Goal: Task Accomplishment & Management: Use online tool/utility

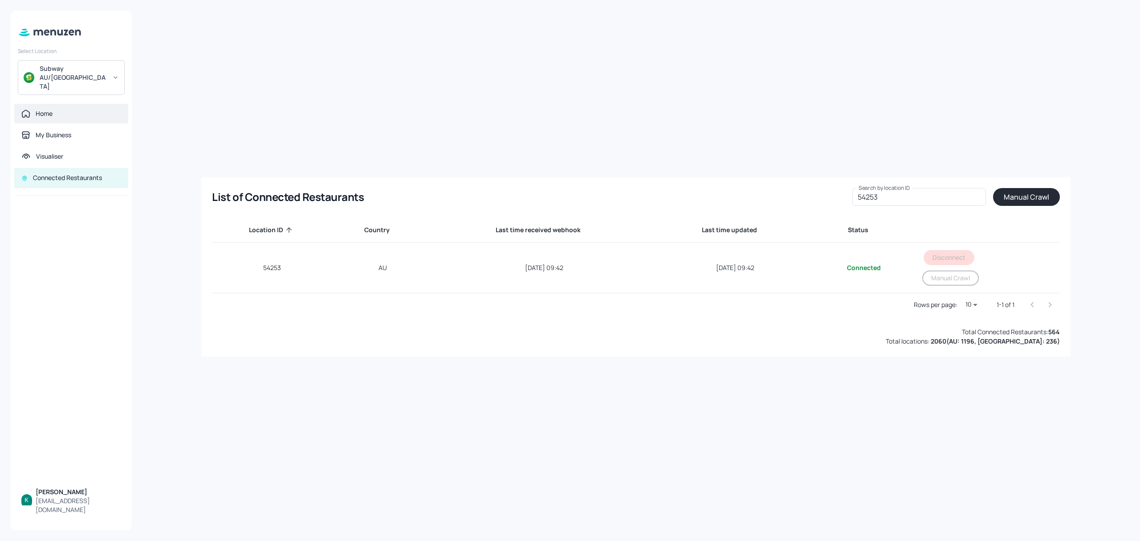
click at [39, 109] on div "Home" at bounding box center [44, 113] width 17 height 9
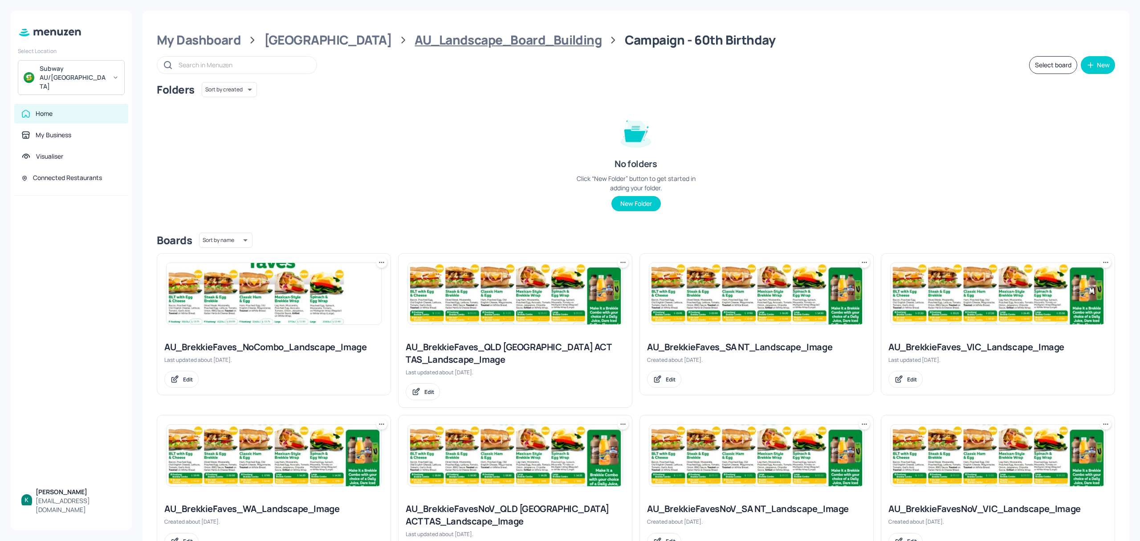
click at [428, 40] on div "AU_Landscape_Board_Building" at bounding box center [508, 40] width 187 height 16
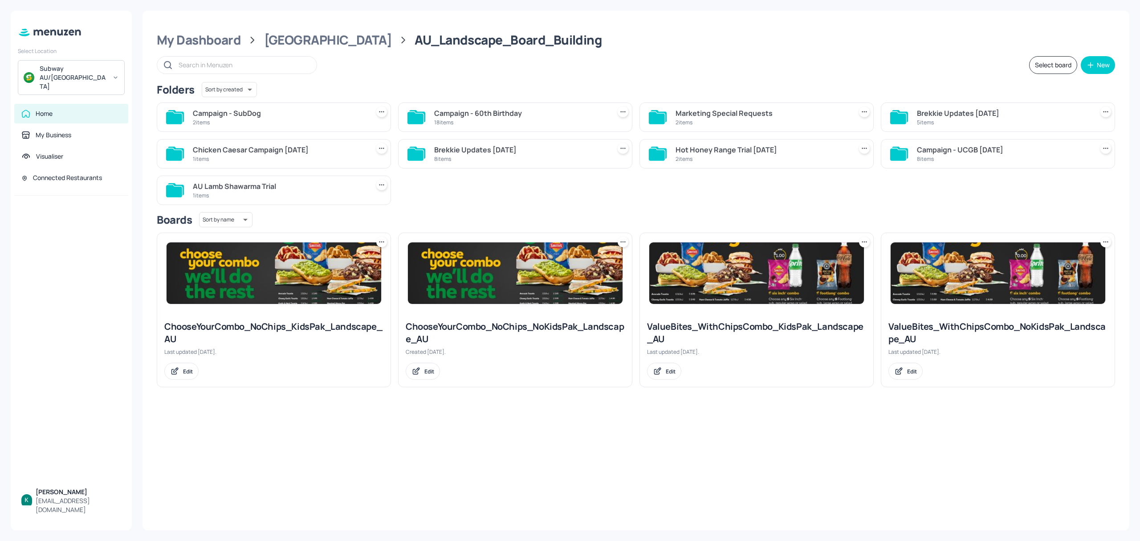
click at [548, 112] on div "Campaign - 60th Birthday" at bounding box center [520, 113] width 173 height 11
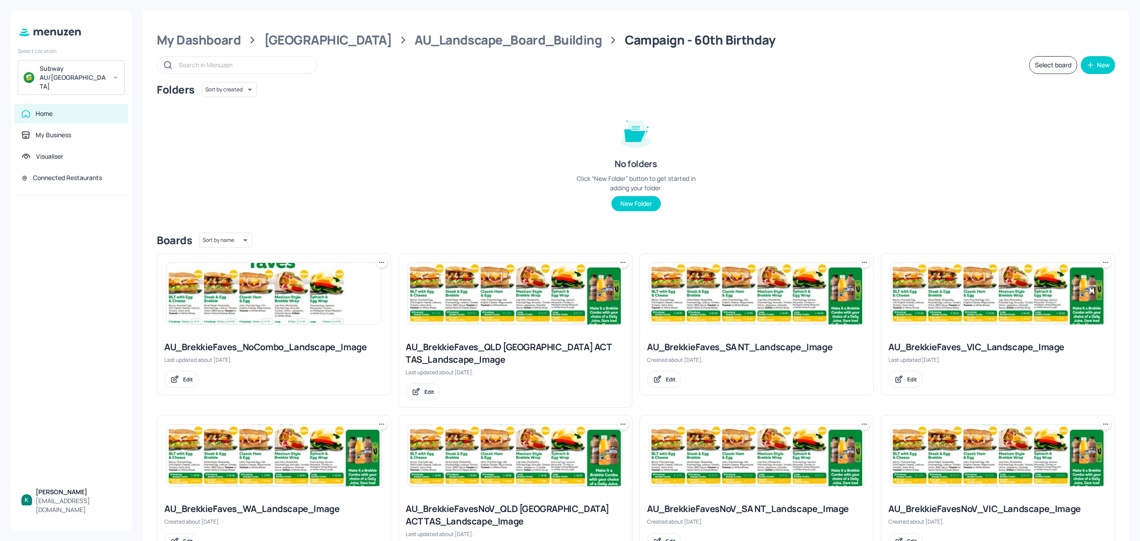
click at [625, 36] on div "Campaign - 60th Birthday" at bounding box center [700, 40] width 151 height 16
click at [481, 37] on div "AU_Landscape_Board_Building" at bounding box center [508, 40] width 187 height 16
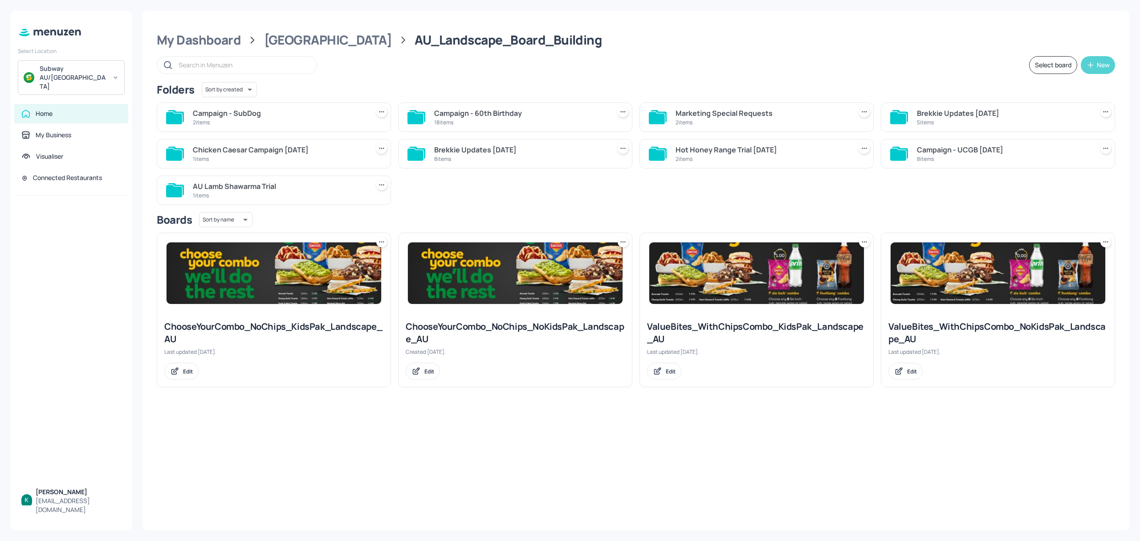
click at [1105, 65] on div "New" at bounding box center [1103, 65] width 13 height 6
click at [1077, 84] on div "Add new folder" at bounding box center [1070, 88] width 89 height 20
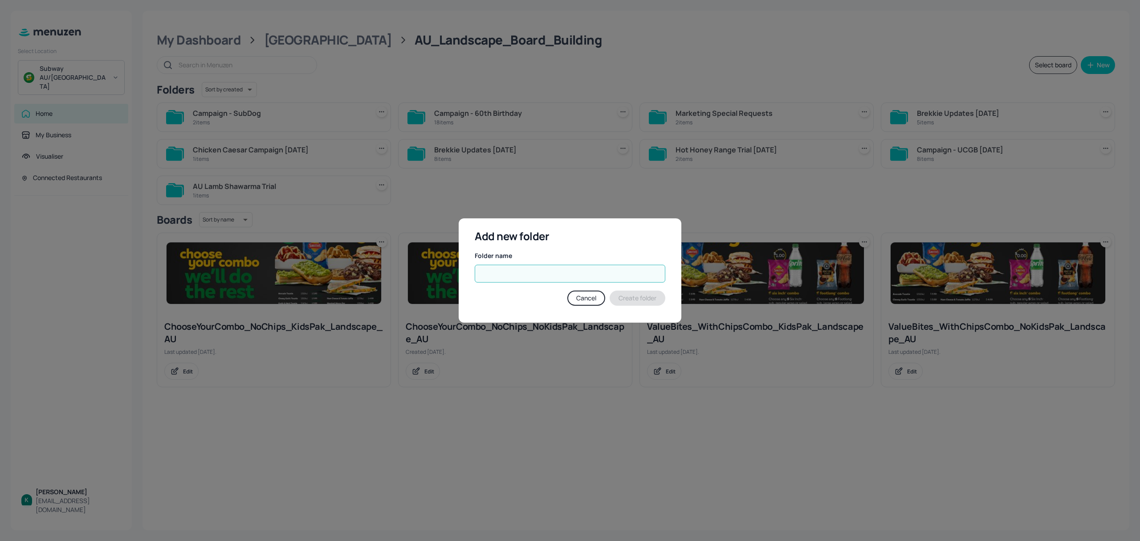
click at [619, 276] on input "text" at bounding box center [570, 274] width 191 height 18
type input "Campaign"
click at [629, 293] on button "Create folder" at bounding box center [638, 297] width 56 height 15
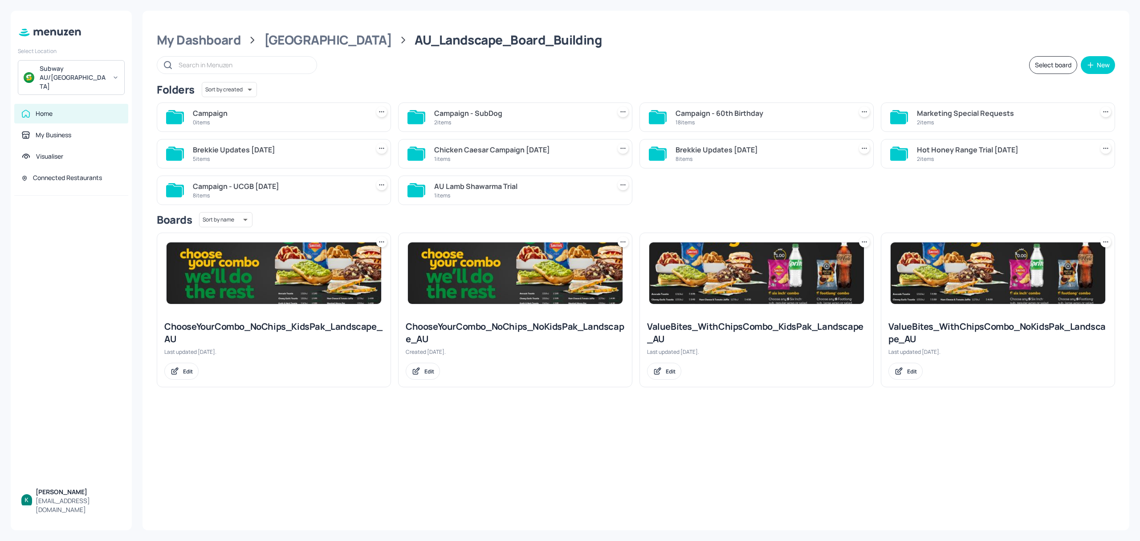
click at [718, 114] on div "Campaign - 60th Birthday" at bounding box center [762, 113] width 173 height 11
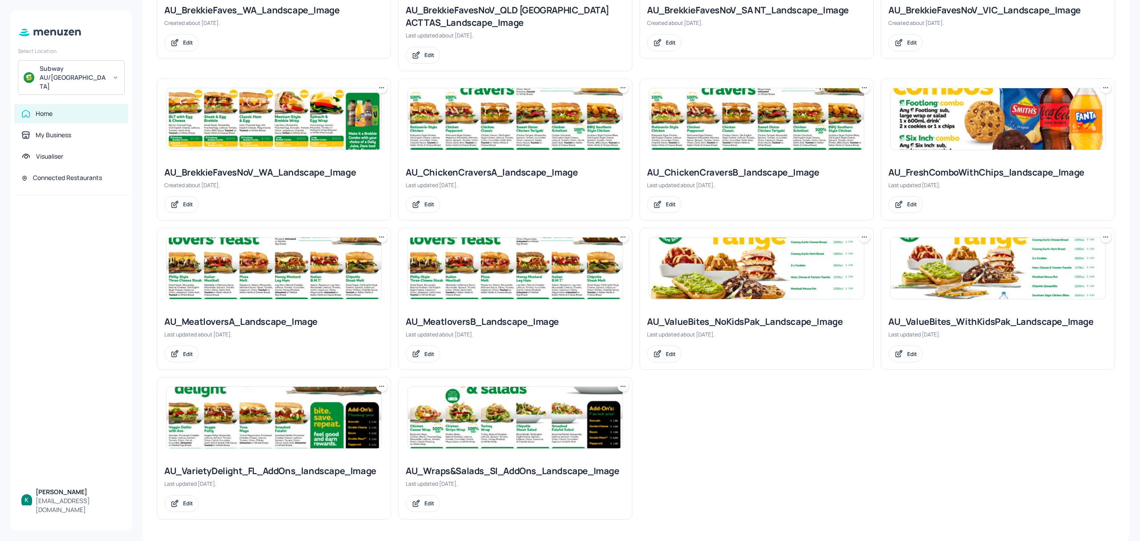
scroll to position [501, 0]
click at [975, 330] on div "Last updated [DATE]." at bounding box center [998, 334] width 219 height 8
click at [975, 323] on div "AU_ValueBites_WithKidsPak_Landscape_Image" at bounding box center [998, 321] width 219 height 12
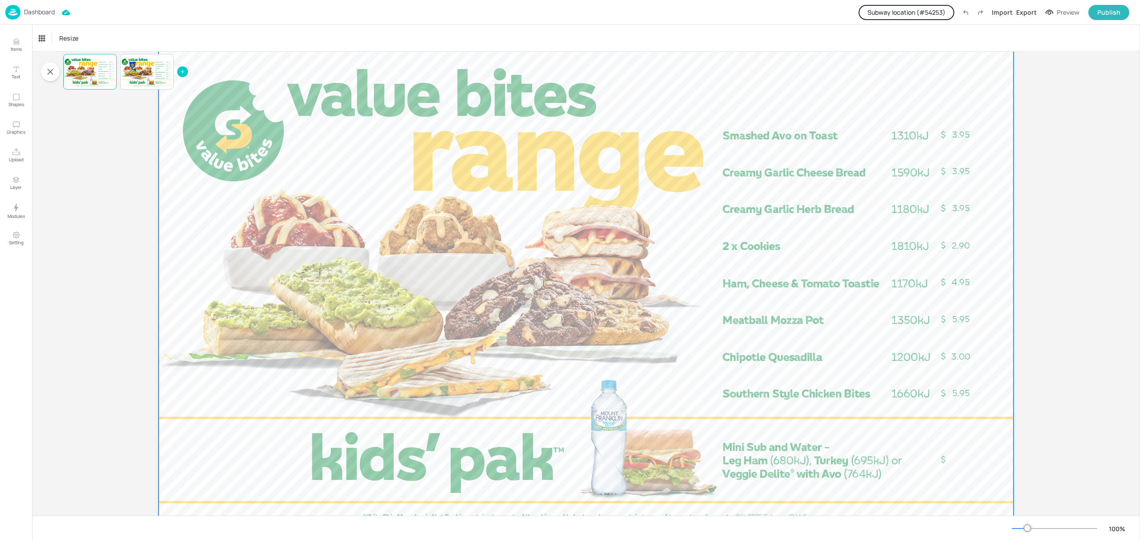
scroll to position [68, 0]
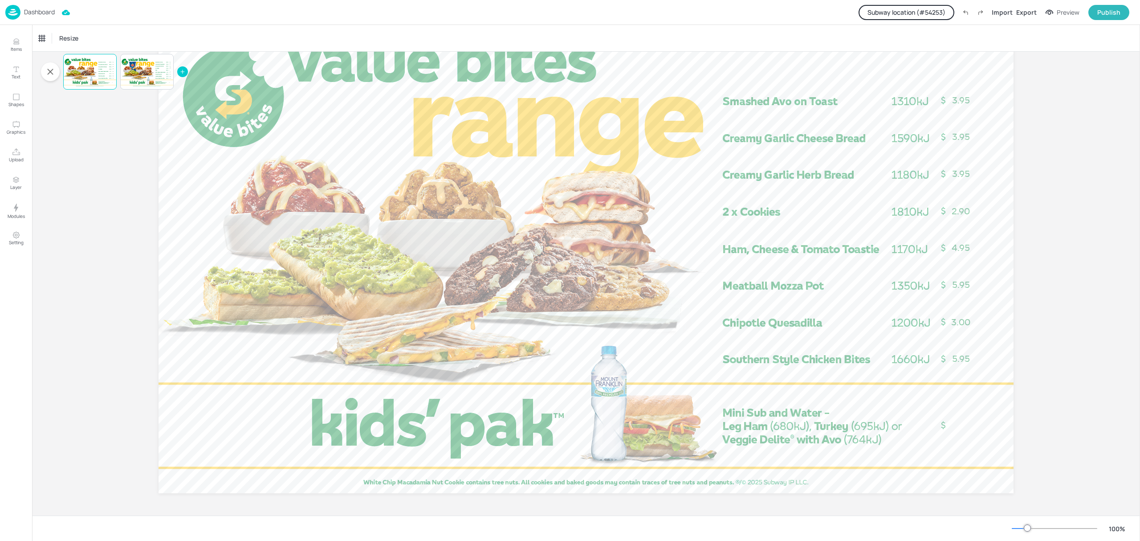
click at [948, 13] on button "Subway location (# 54253 )" at bounding box center [907, 12] width 96 height 15
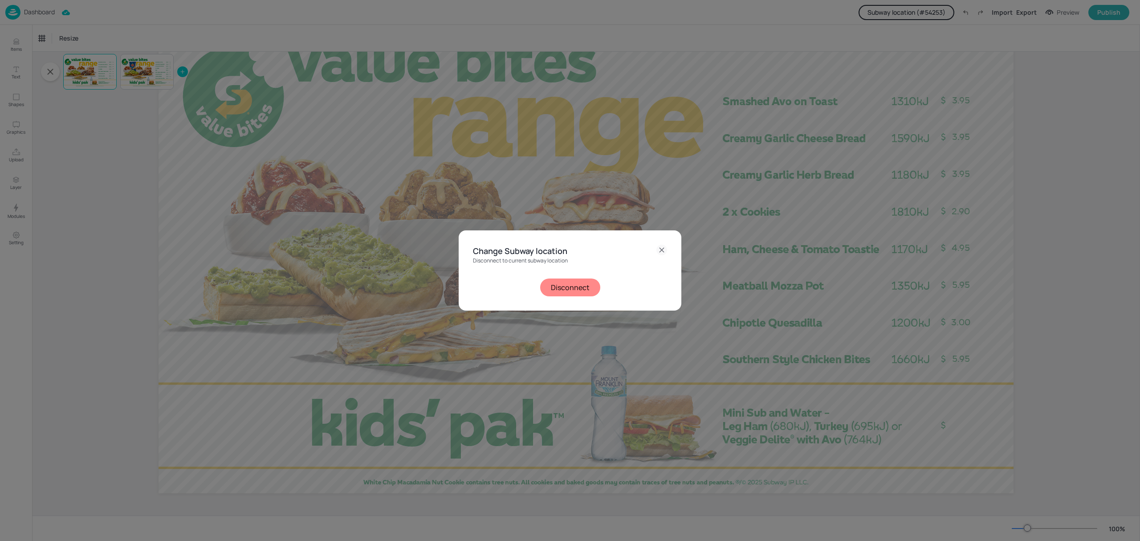
click at [570, 285] on button "Disconnect" at bounding box center [570, 287] width 60 height 18
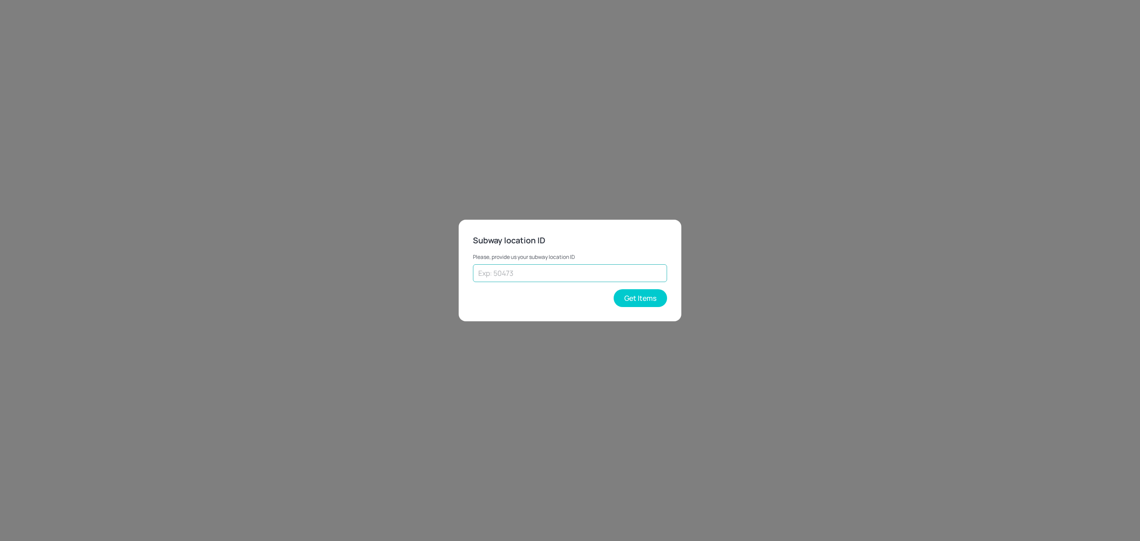
click at [622, 278] on input "text" at bounding box center [570, 273] width 194 height 18
type input "43262"
click at [640, 302] on button "Get Items" at bounding box center [640, 298] width 53 height 18
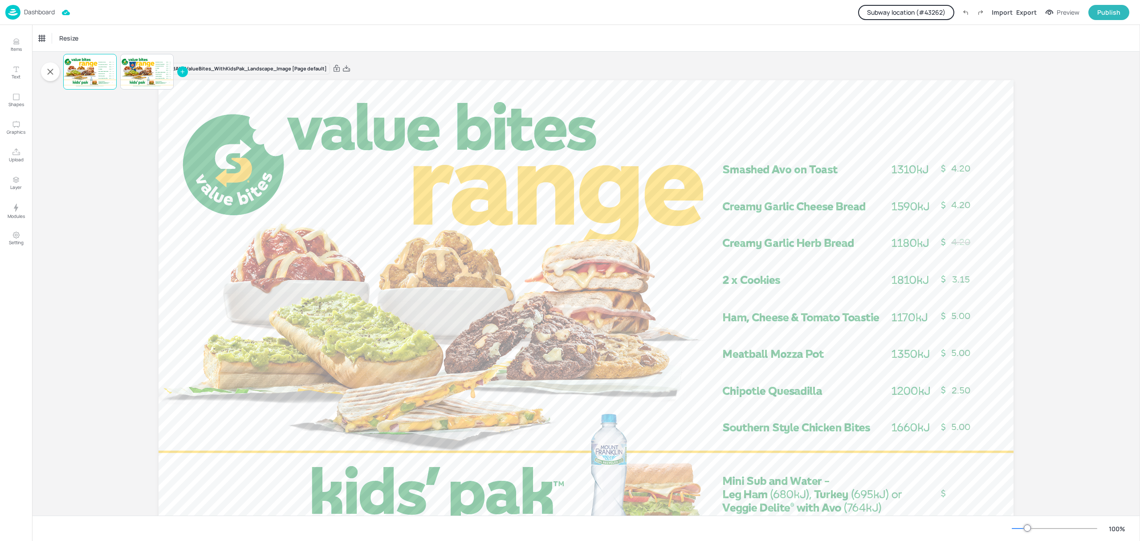
scroll to position [59, 0]
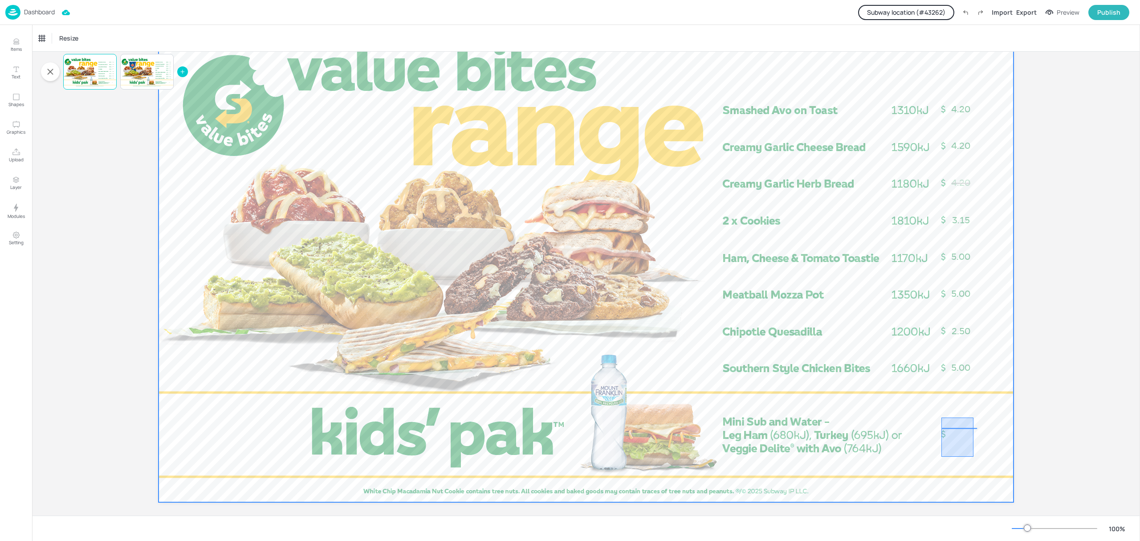
drag, startPoint x: 974, startPoint y: 417, endPoint x: 941, endPoint y: 458, distance: 52.0
click at [941, 458] on div at bounding box center [586, 261] width 855 height 481
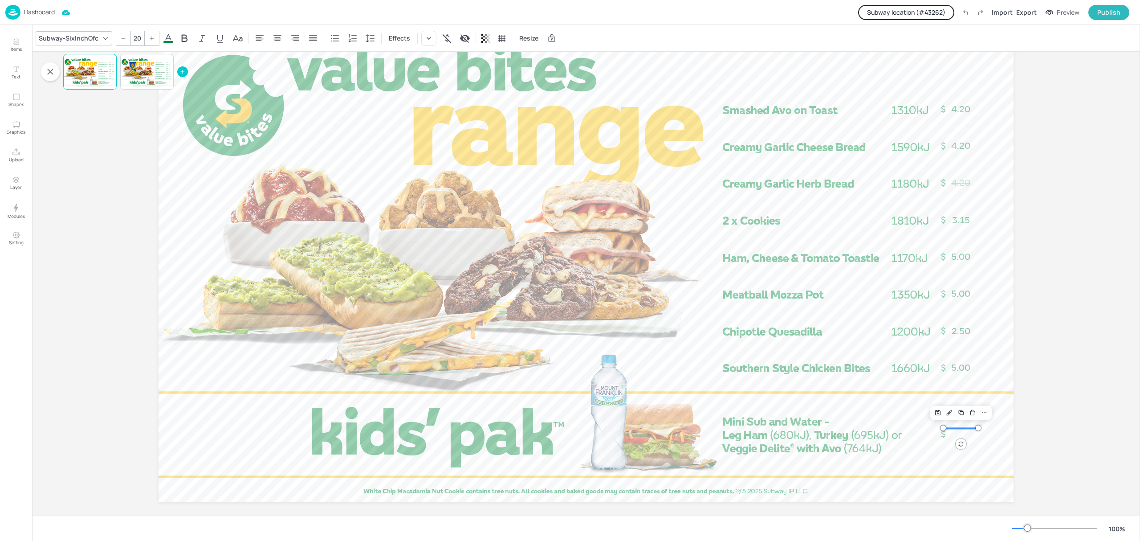
click at [924, 16] on button "Subway location (# 43262 )" at bounding box center [906, 12] width 96 height 15
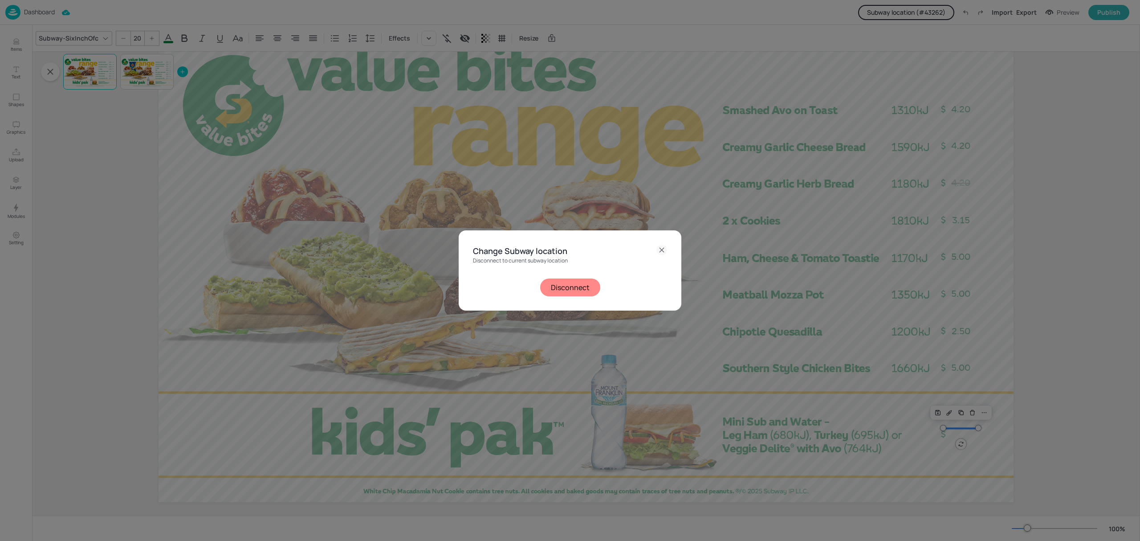
click at [565, 290] on button "Disconnect" at bounding box center [570, 287] width 60 height 18
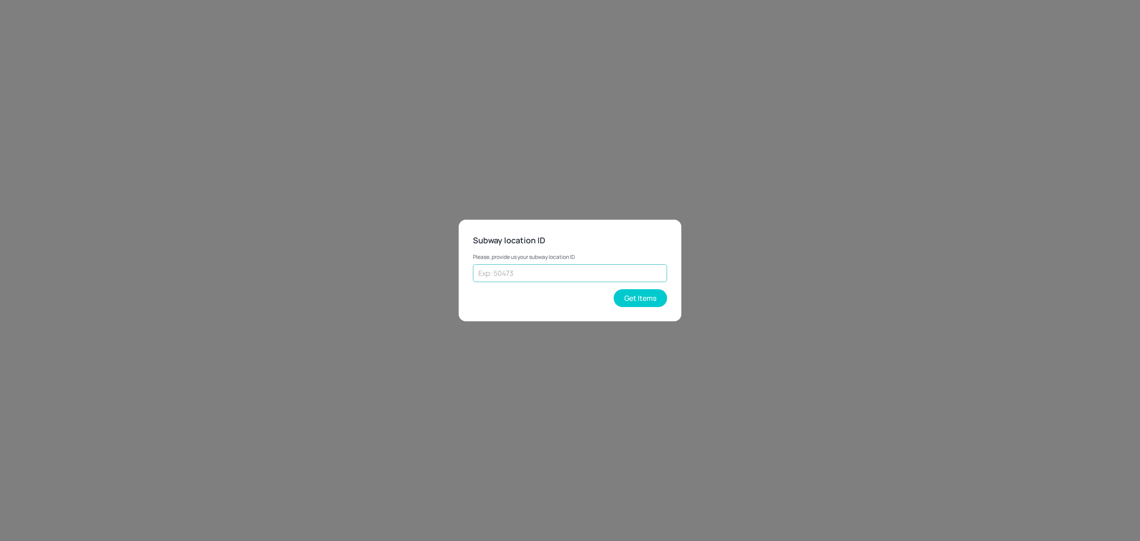
click at [561, 277] on input "text" at bounding box center [570, 273] width 194 height 18
type input "5"
type input "25102"
click at [628, 297] on button "Get Items" at bounding box center [640, 298] width 53 height 18
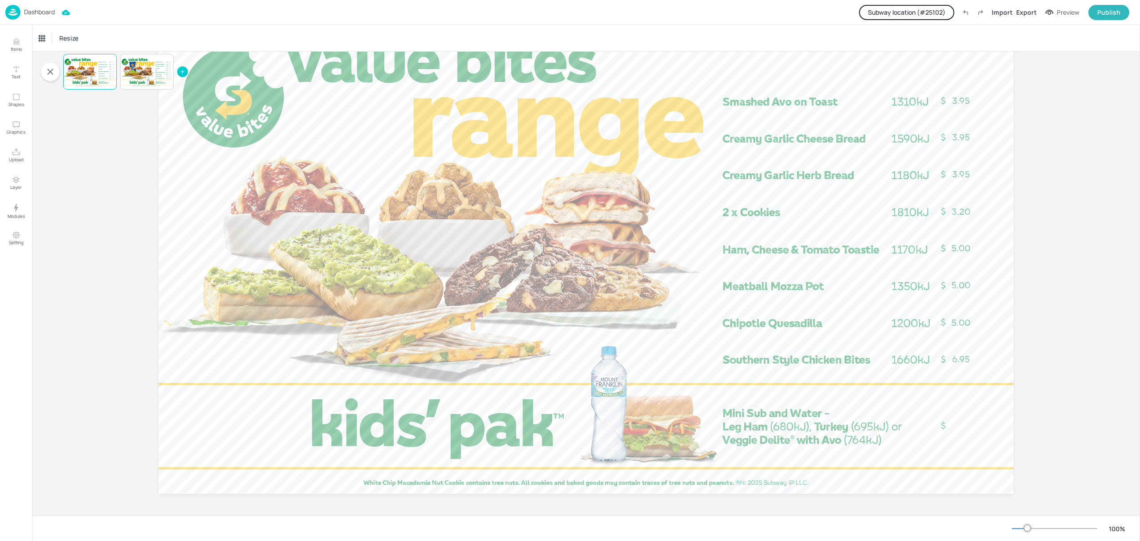
scroll to position [68, 0]
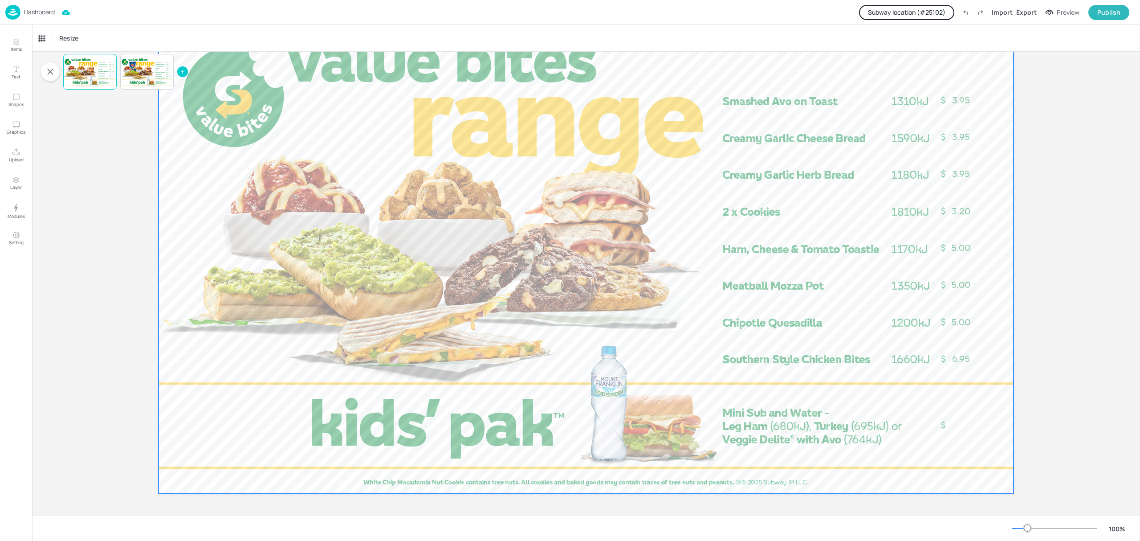
drag, startPoint x: 1020, startPoint y: 407, endPoint x: 986, endPoint y: 416, distance: 35.1
click at [961, 454] on div "Board AU_ValueBites_WithKidsPak_Landscape_Image [Page default] 3.95 3.95 3.95 5…" at bounding box center [586, 250] width 905 height 532
drag, startPoint x: 1005, startPoint y: 390, endPoint x: 936, endPoint y: 455, distance: 94.5
click at [936, 455] on div at bounding box center [586, 252] width 855 height 481
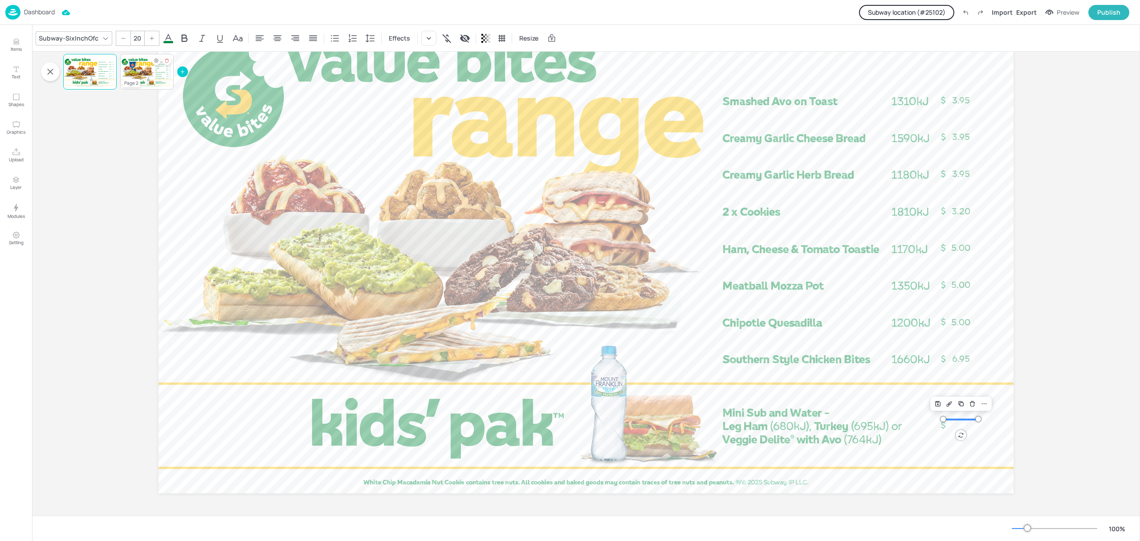
click at [145, 81] on div at bounding box center [146, 72] width 53 height 30
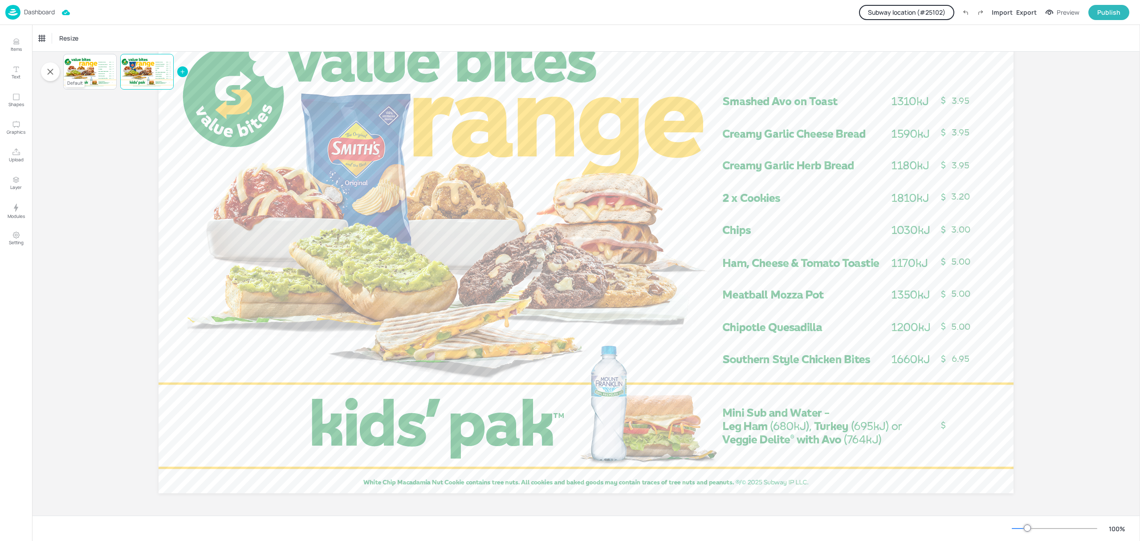
click at [78, 66] on div at bounding box center [89, 72] width 53 height 30
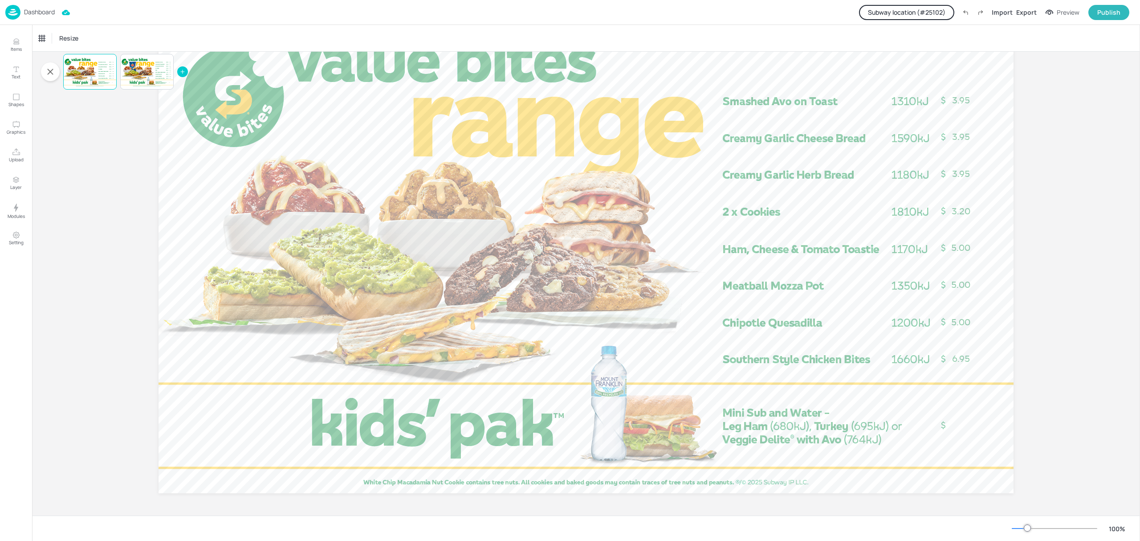
click at [895, 11] on button "Subway location (# 25102 )" at bounding box center [906, 12] width 95 height 15
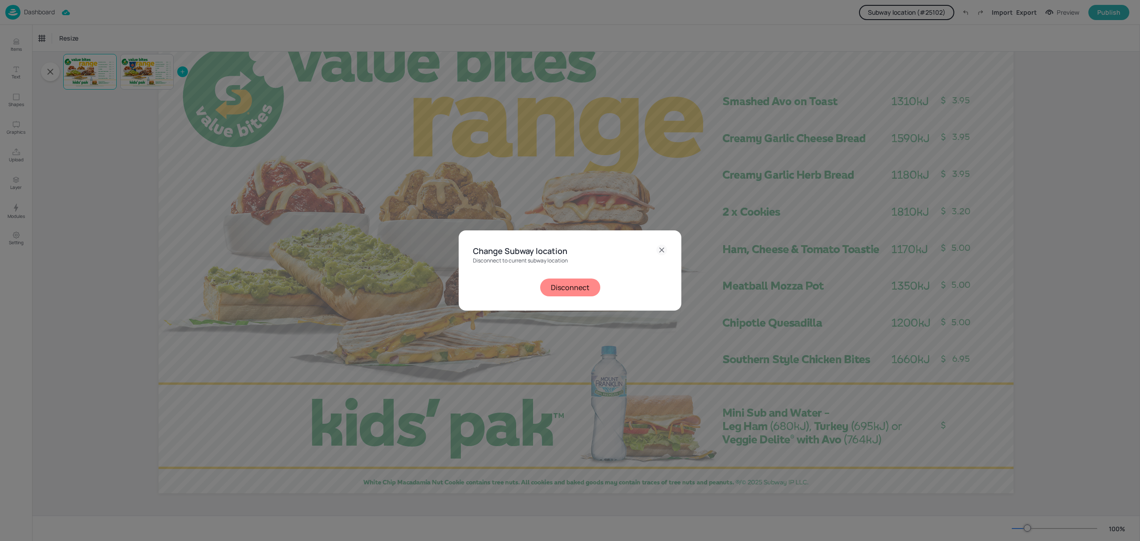
click at [576, 291] on button "Disconnect" at bounding box center [570, 287] width 60 height 18
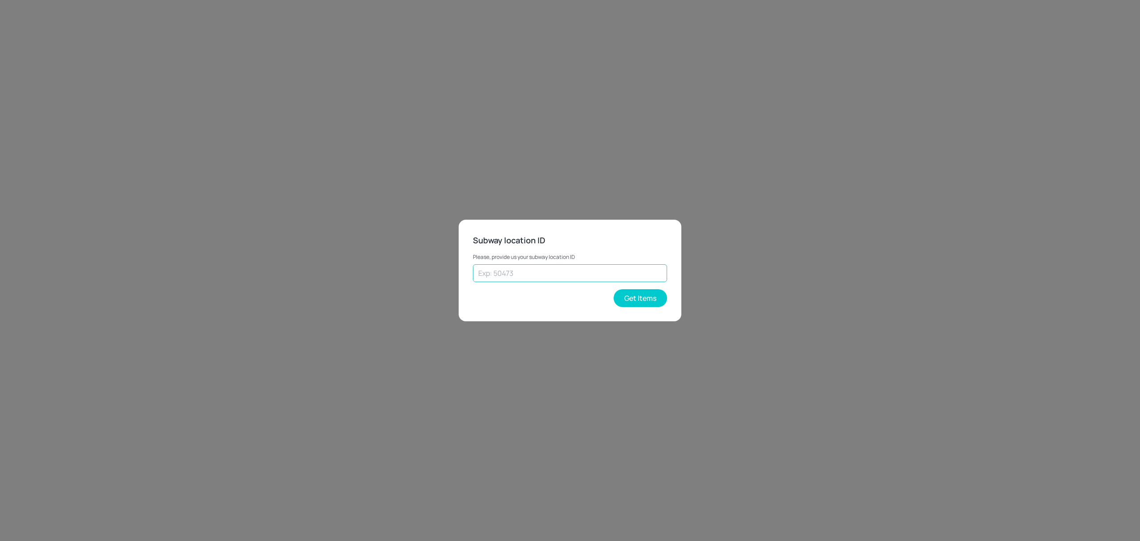
click at [571, 271] on input "text" at bounding box center [570, 273] width 194 height 18
type input "41480"
click at [633, 291] on button "Get Items" at bounding box center [640, 298] width 53 height 18
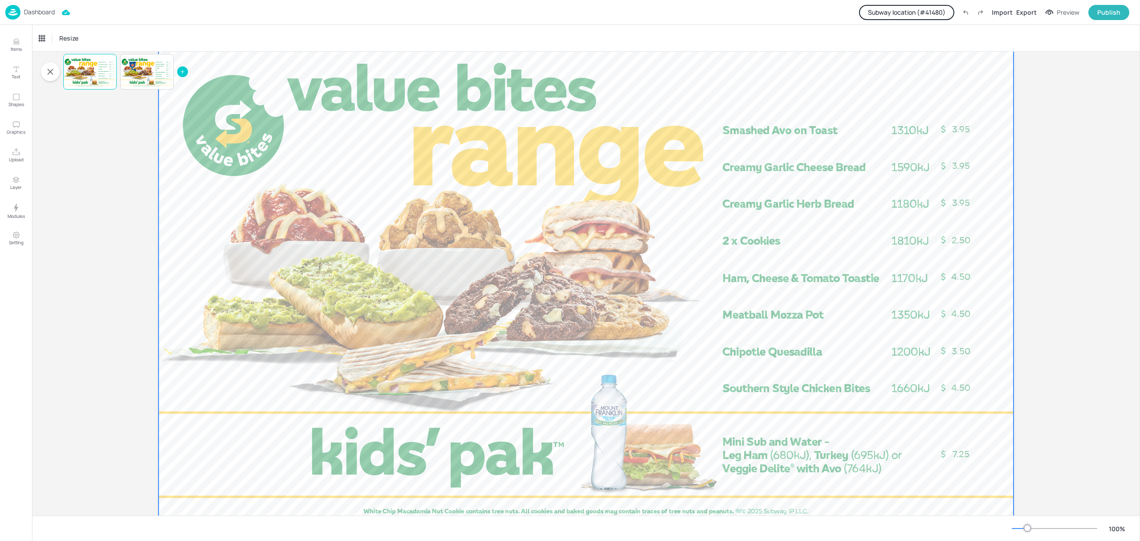
scroll to position [59, 0]
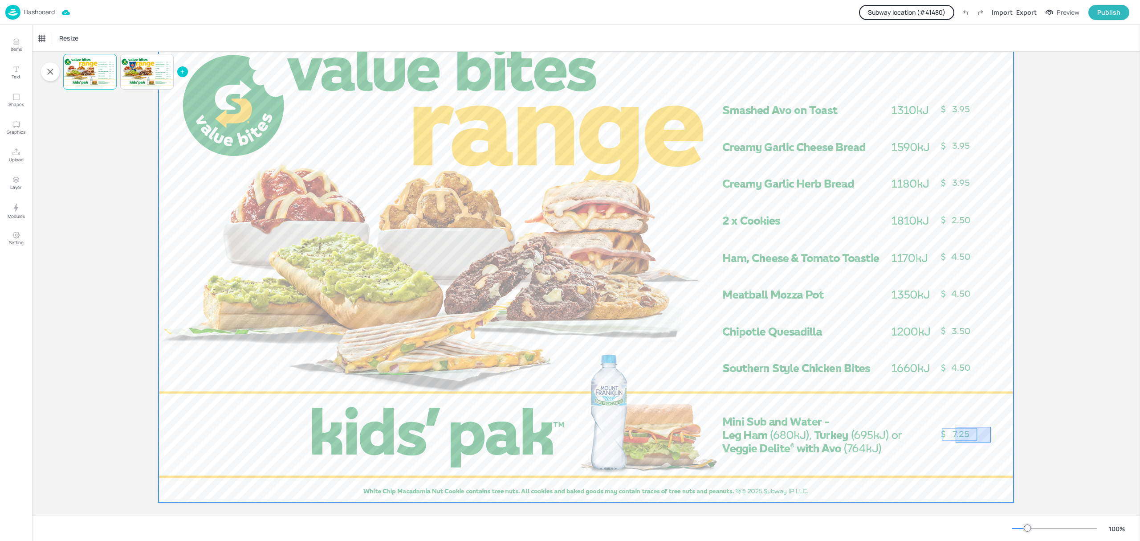
drag, startPoint x: 987, startPoint y: 426, endPoint x: 949, endPoint y: 461, distance: 52.3
click at [949, 461] on div at bounding box center [586, 261] width 855 height 481
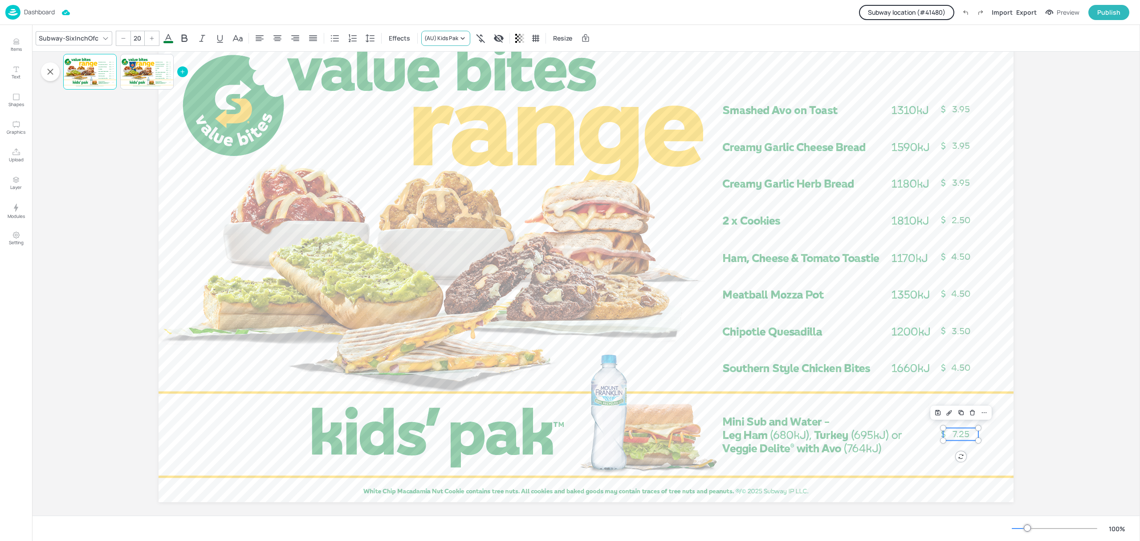
click at [459, 37] on icon at bounding box center [462, 38] width 9 height 9
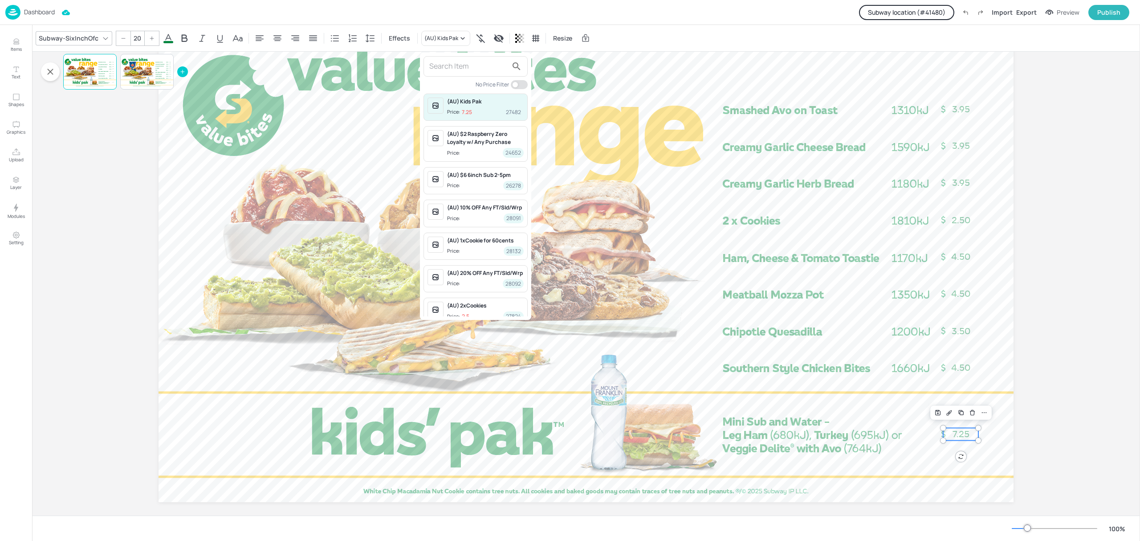
click at [932, 11] on div at bounding box center [570, 270] width 1140 height 541
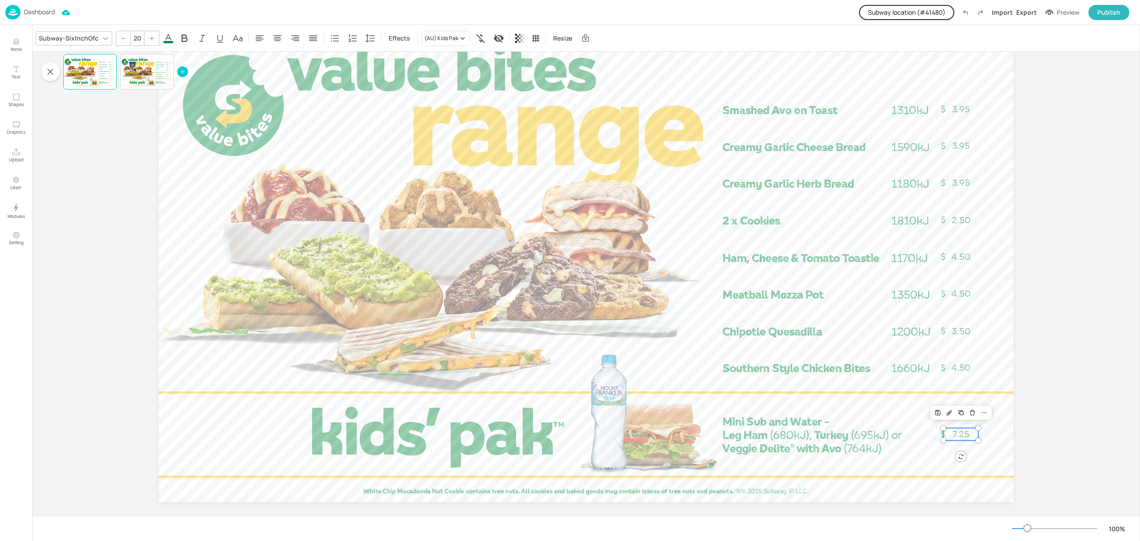
click at [919, 14] on button "Subway location (# 41480 )" at bounding box center [906, 12] width 95 height 15
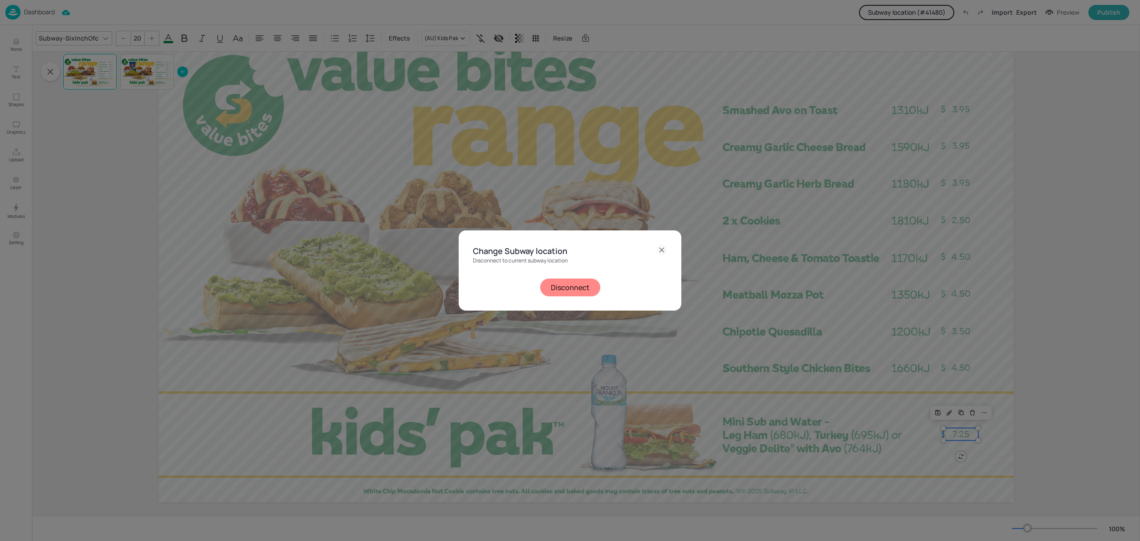
click at [559, 278] on button "Disconnect" at bounding box center [570, 287] width 60 height 18
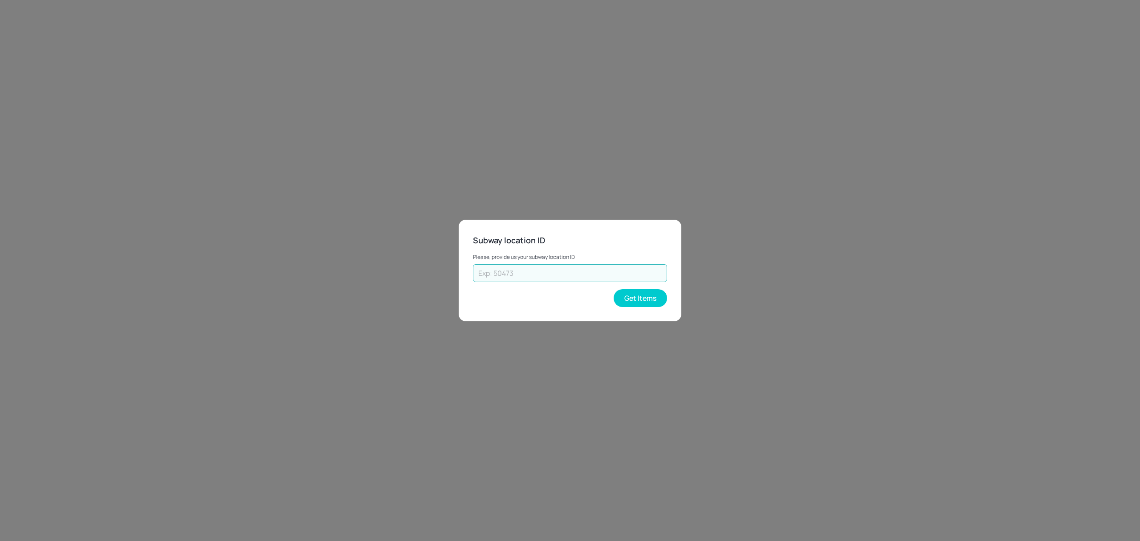
click at [594, 275] on input "text" at bounding box center [570, 273] width 194 height 18
click at [531, 270] on input "text" at bounding box center [570, 273] width 194 height 18
type input "35478"
click at [630, 298] on button "Get Items" at bounding box center [640, 298] width 53 height 18
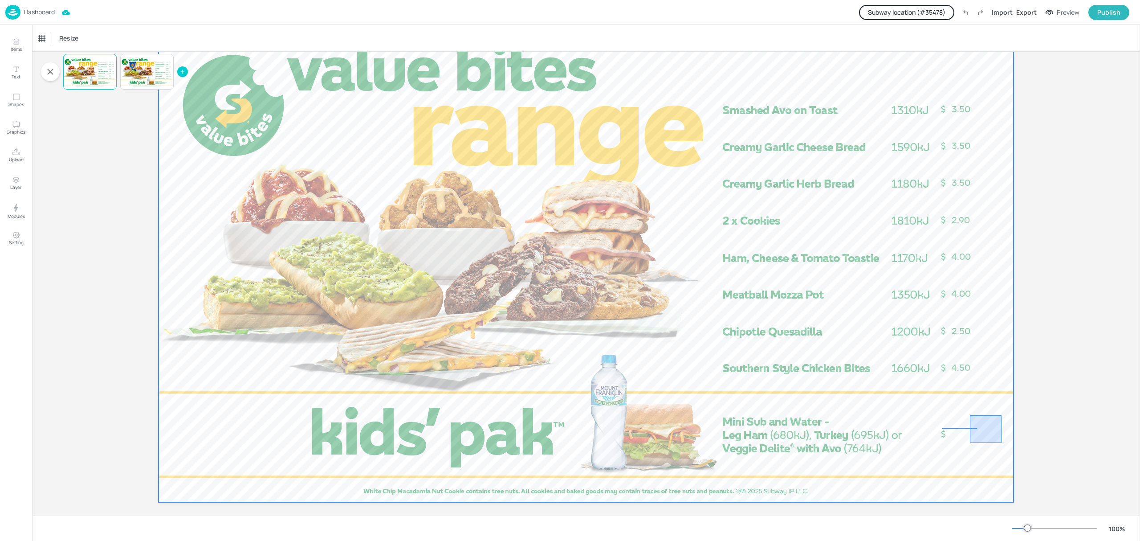
drag, startPoint x: 1002, startPoint y: 415, endPoint x: 959, endPoint y: 450, distance: 54.7
click at [959, 450] on div at bounding box center [586, 261] width 855 height 481
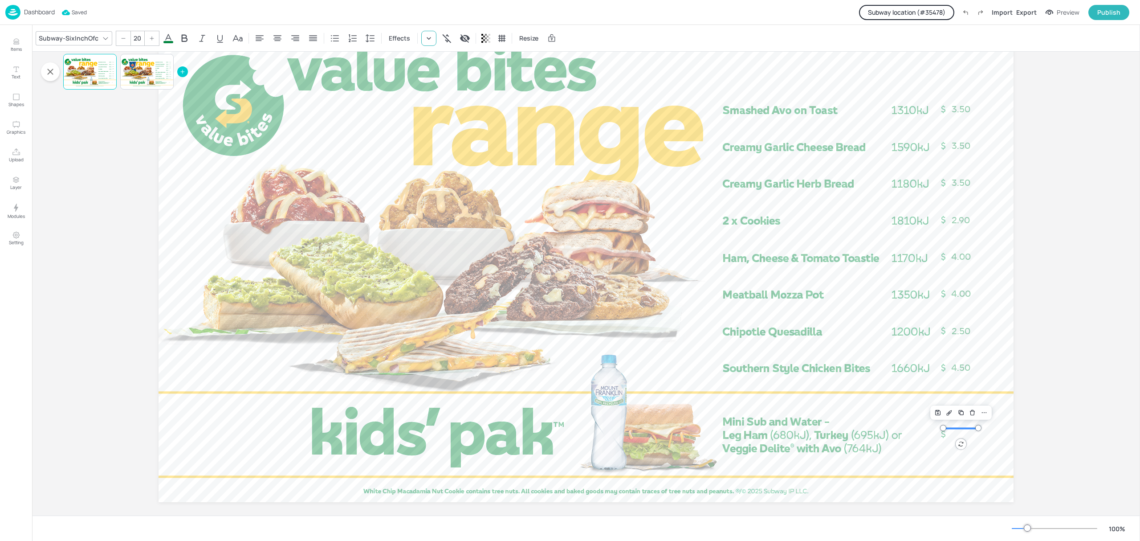
click at [422, 38] on div at bounding box center [428, 38] width 15 height 15
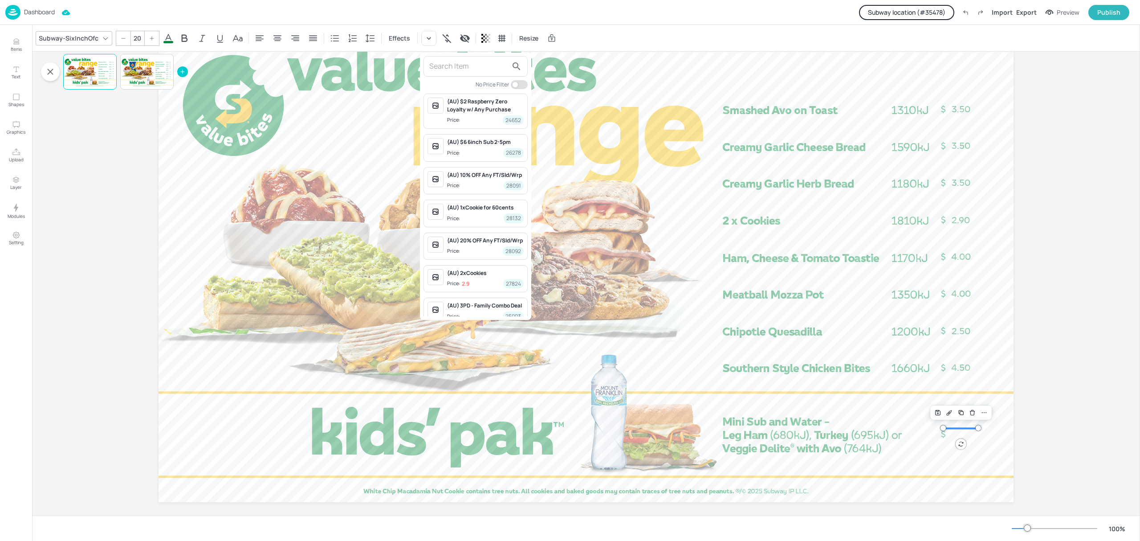
click at [459, 63] on input "text" at bounding box center [468, 66] width 78 height 14
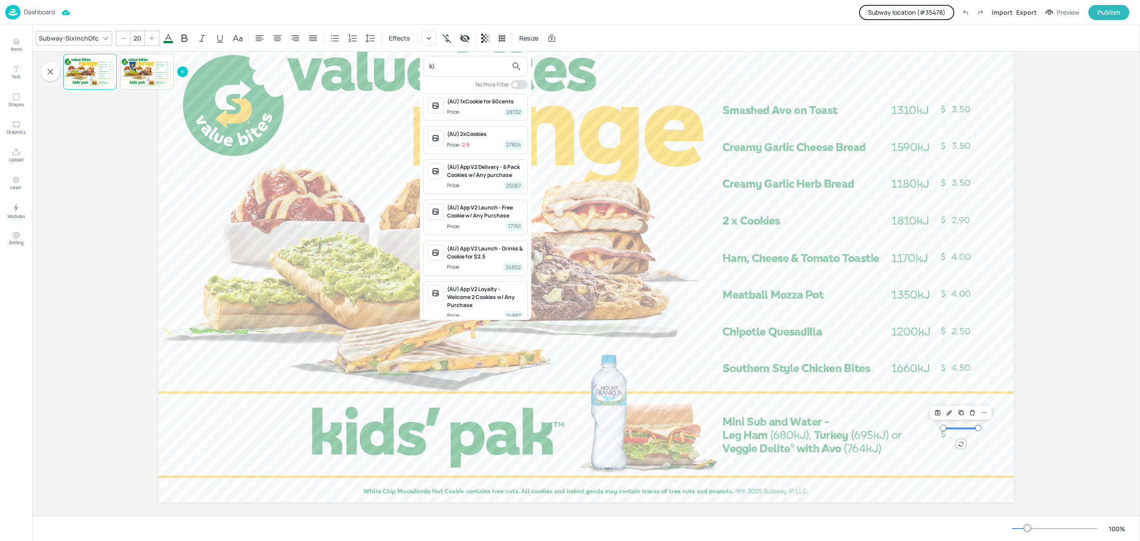
type input "k"
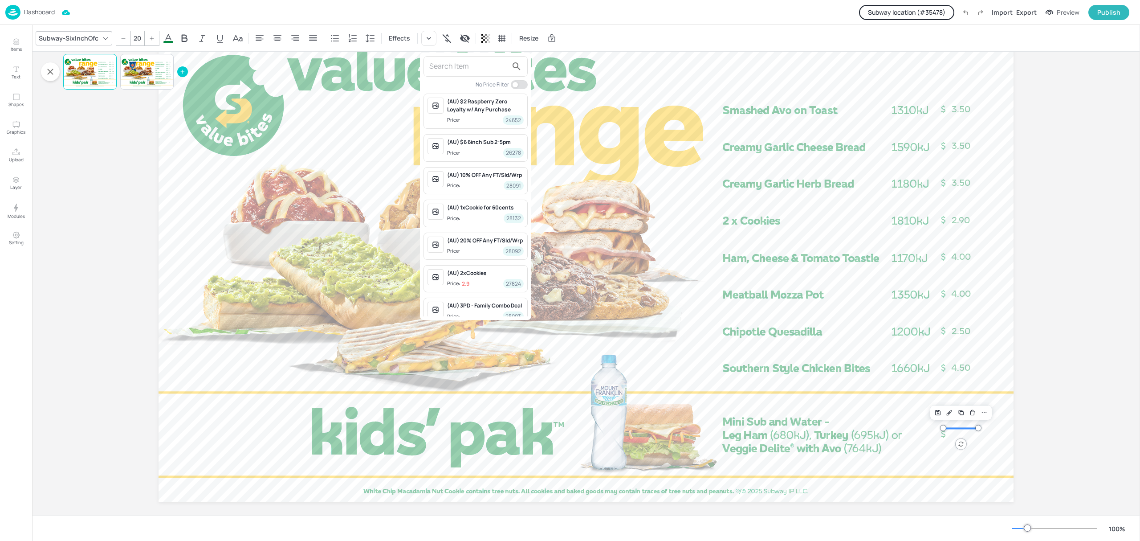
click at [483, 69] on input "text" at bounding box center [468, 66] width 78 height 14
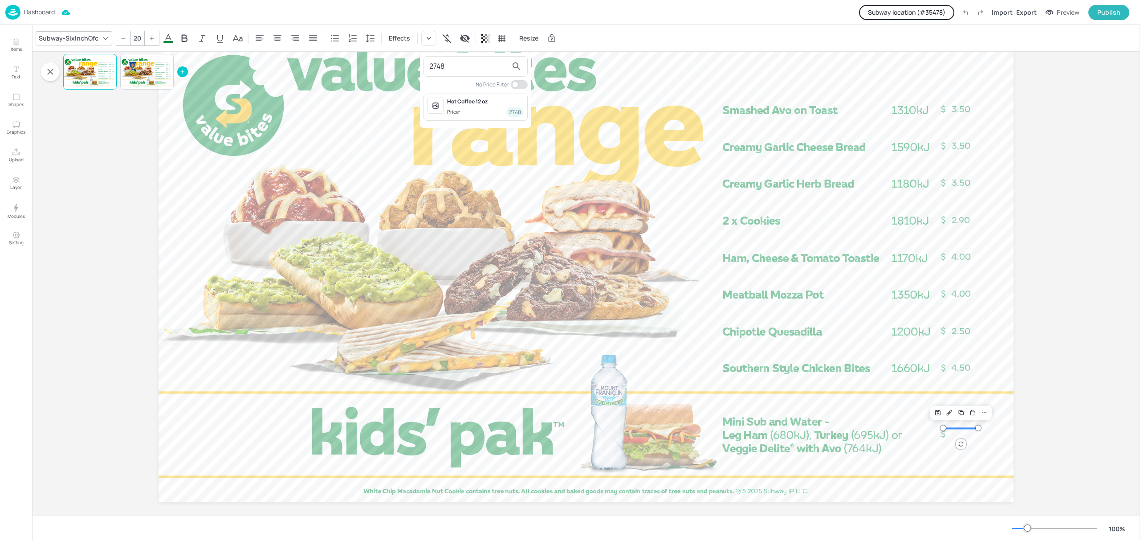
type input "27482"
drag, startPoint x: 476, startPoint y: 68, endPoint x: 412, endPoint y: 63, distance: 64.3
click at [412, 63] on div "27482 No Price Filter" at bounding box center [570, 272] width 1140 height 537
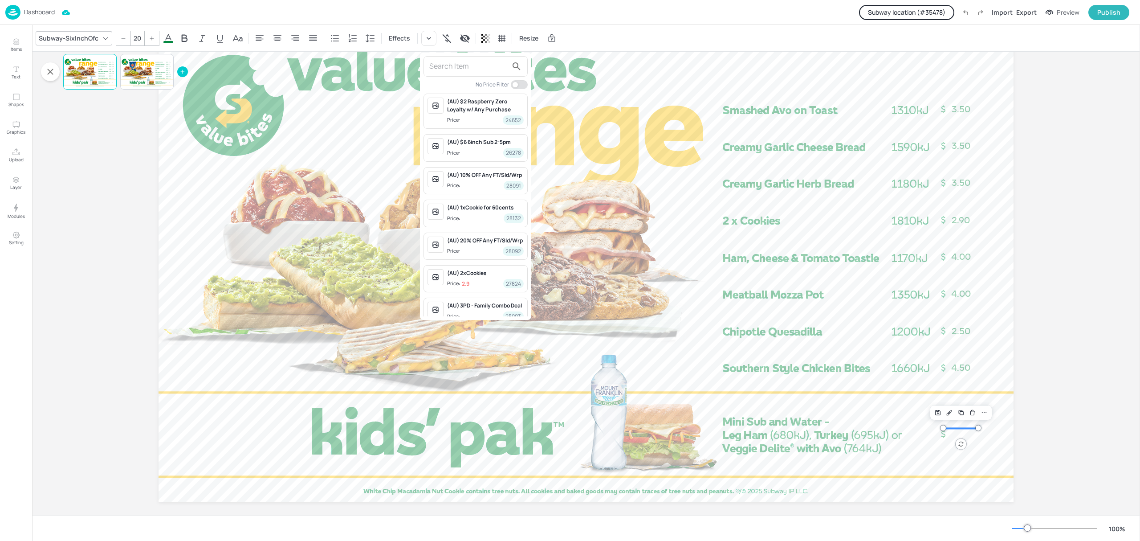
click at [133, 81] on div at bounding box center [570, 270] width 1140 height 541
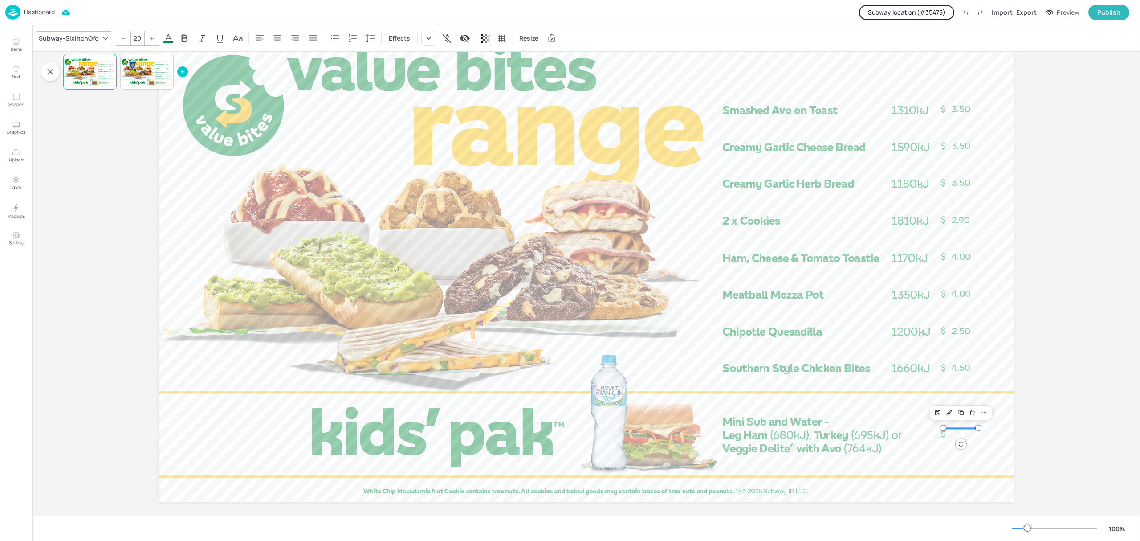
click at [0, 0] on div "Page 2" at bounding box center [0, 0] width 0 height 0
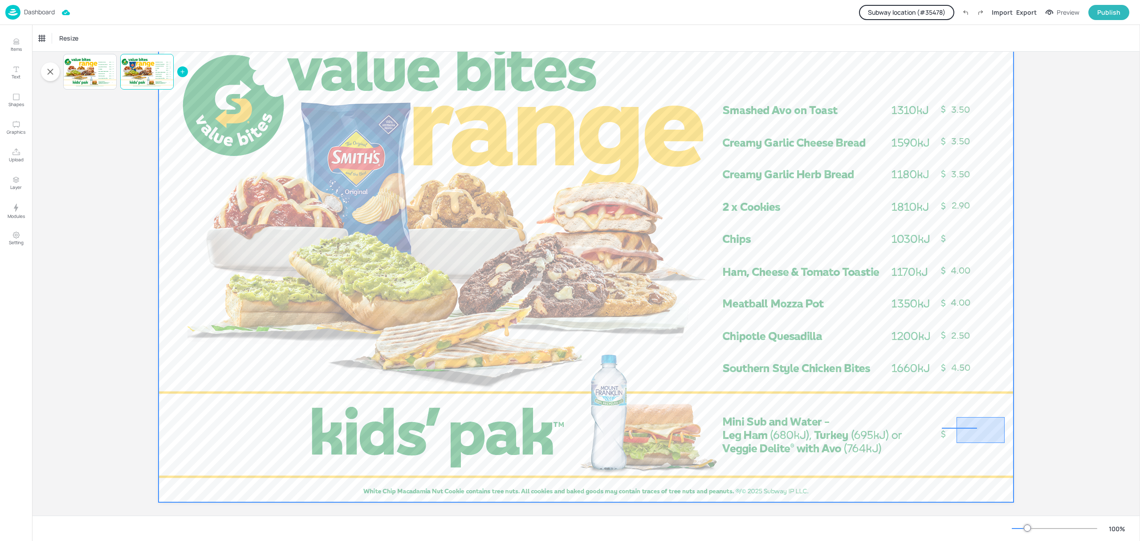
drag, startPoint x: 989, startPoint y: 423, endPoint x: 939, endPoint y: 469, distance: 67.4
click at [939, 469] on div at bounding box center [586, 261] width 855 height 481
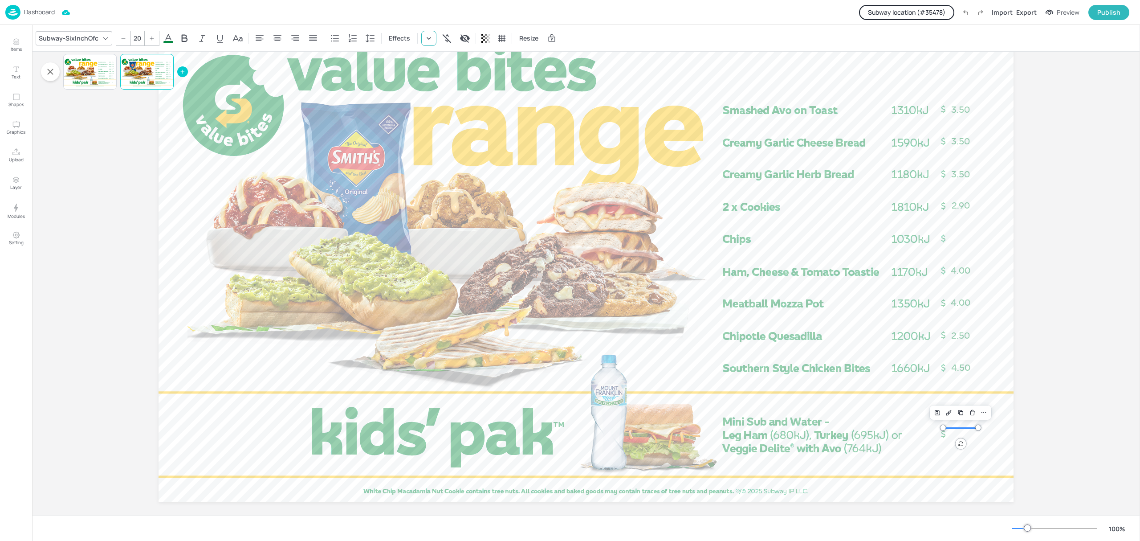
click at [428, 45] on div "Subway-SixInchOfc 20 Effects Resize" at bounding box center [586, 38] width 1108 height 26
click at [426, 40] on icon at bounding box center [428, 38] width 9 height 9
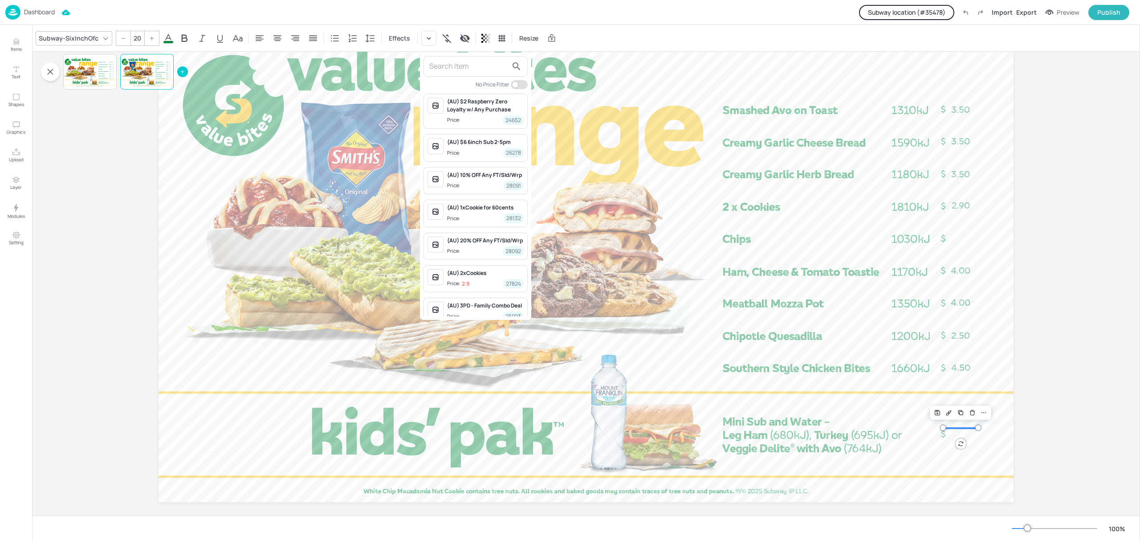
click at [446, 72] on input "text" at bounding box center [468, 66] width 78 height 14
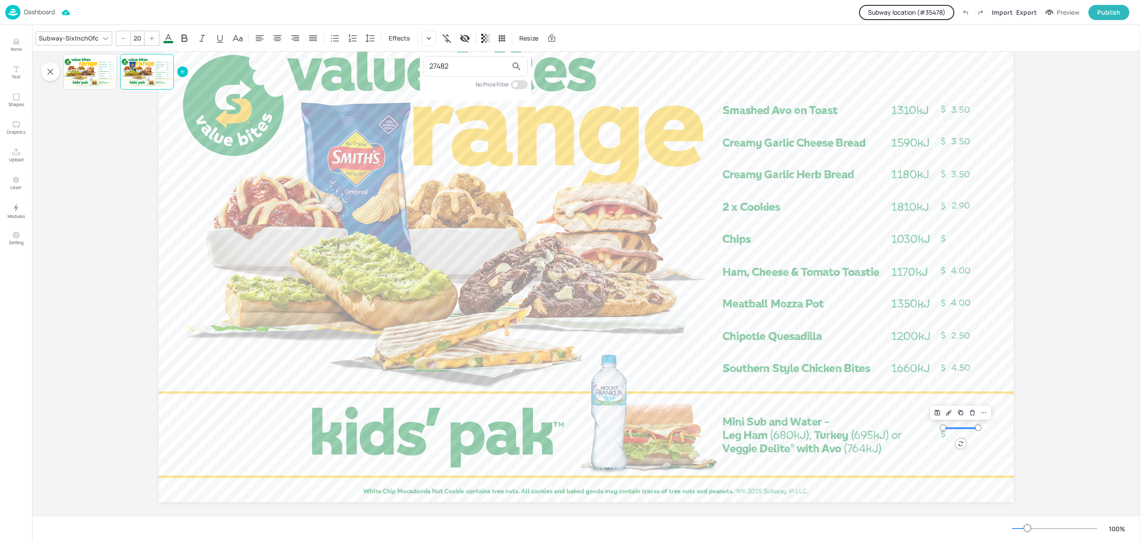
drag, startPoint x: 464, startPoint y: 63, endPoint x: 394, endPoint y: 57, distance: 69.7
click at [394, 57] on div "27482 No Price Filter" at bounding box center [570, 272] width 1140 height 537
type input "1438"
drag, startPoint x: 463, startPoint y: 68, endPoint x: 413, endPoint y: 69, distance: 49.9
click at [413, 69] on div "1438 No Price Filter Kids Meal (AU) Price: 7.25 1438" at bounding box center [570, 272] width 1140 height 537
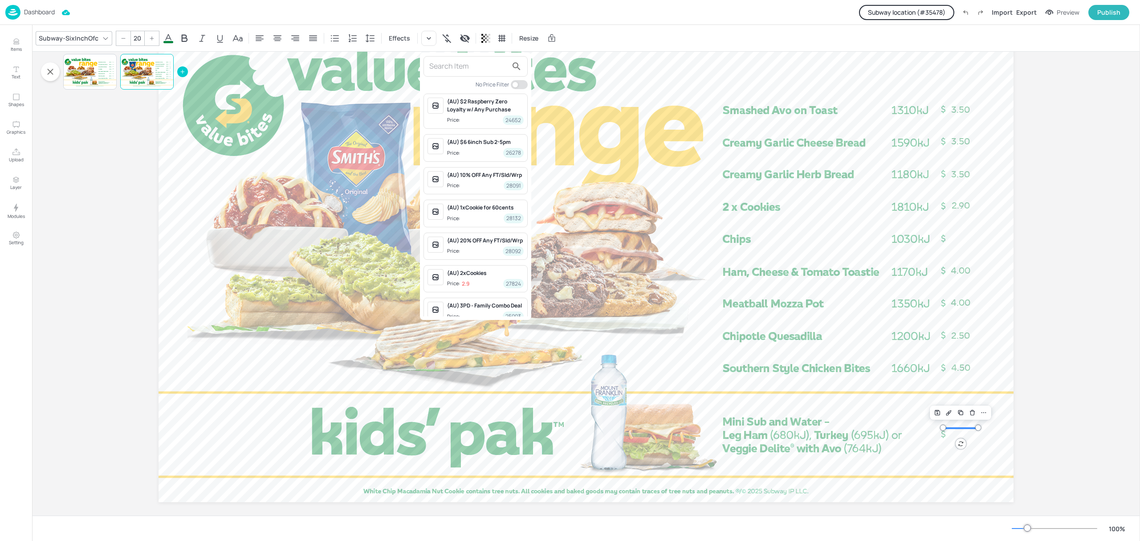
click at [15, 41] on div at bounding box center [570, 270] width 1140 height 541
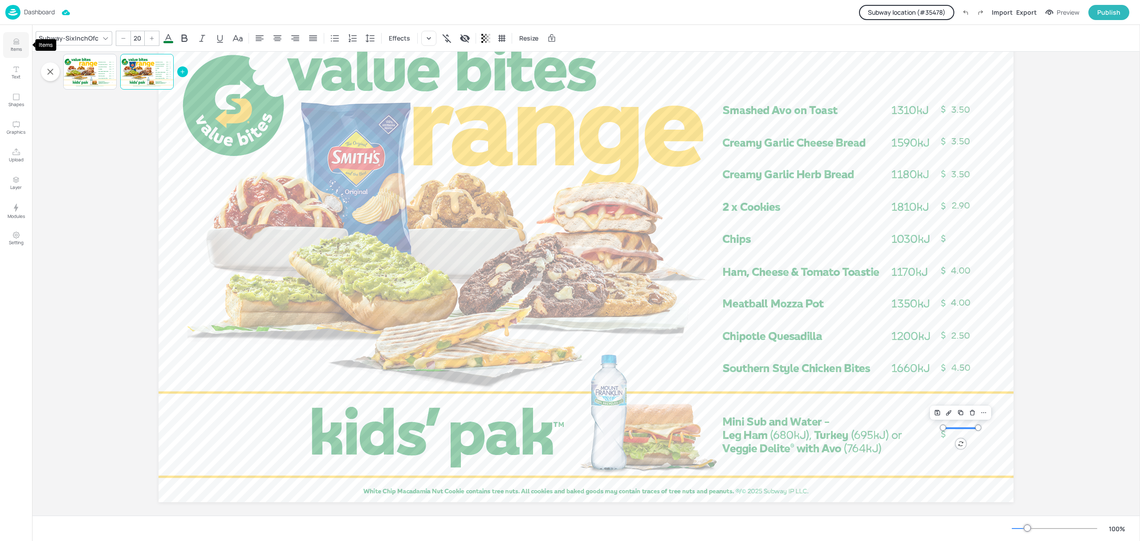
click at [15, 41] on icon "Items" at bounding box center [16, 41] width 8 height 8
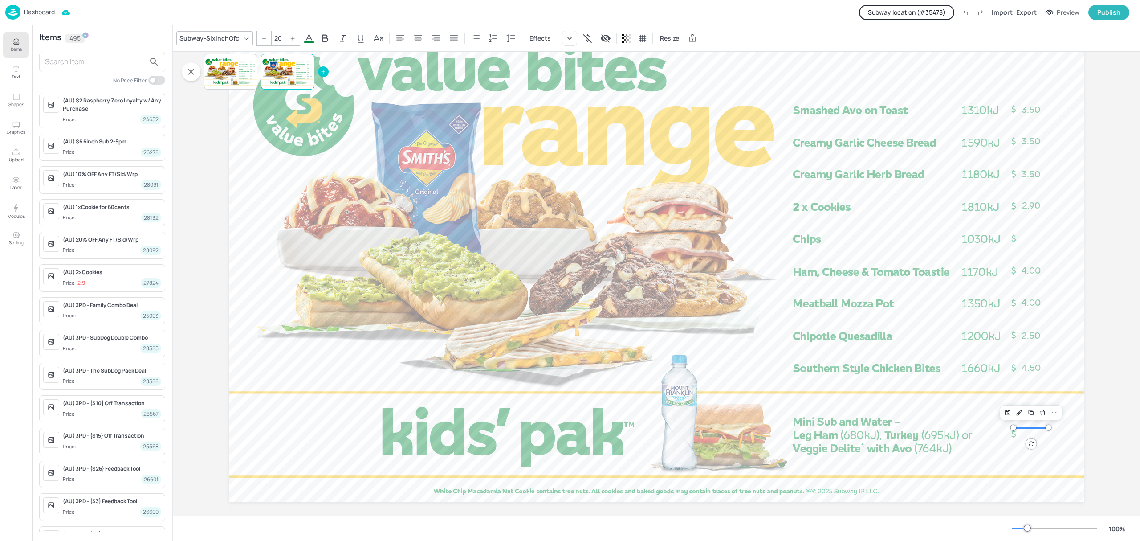
click at [86, 68] on input "text" at bounding box center [95, 62] width 100 height 14
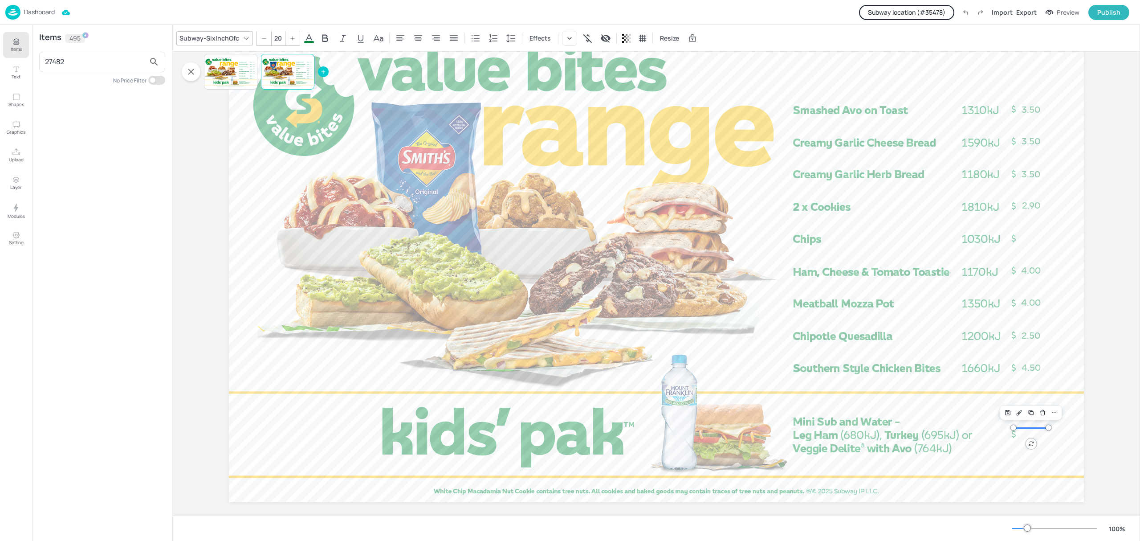
type input "27482"
drag, startPoint x: 87, startPoint y: 65, endPoint x: 8, endPoint y: 56, distance: 79.7
click at [8, 56] on div "Items Text Shapes Graphics Upload Layer Modules Setting Items 495 27482 No Pric…" at bounding box center [86, 283] width 173 height 516
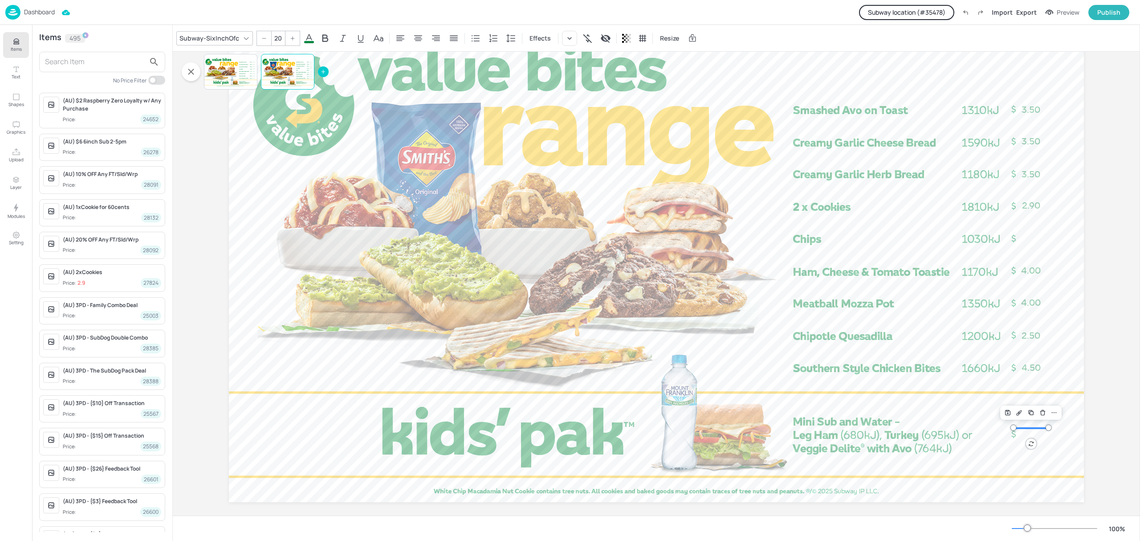
click at [921, 12] on button "Subway location (# 35478 )" at bounding box center [906, 12] width 95 height 15
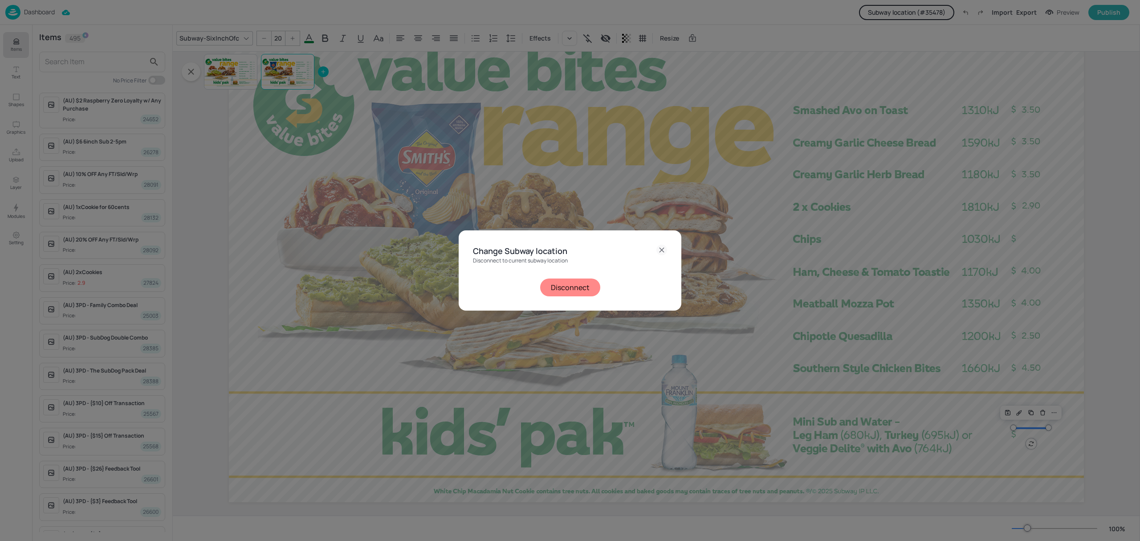
click at [555, 286] on button "Disconnect" at bounding box center [570, 287] width 60 height 18
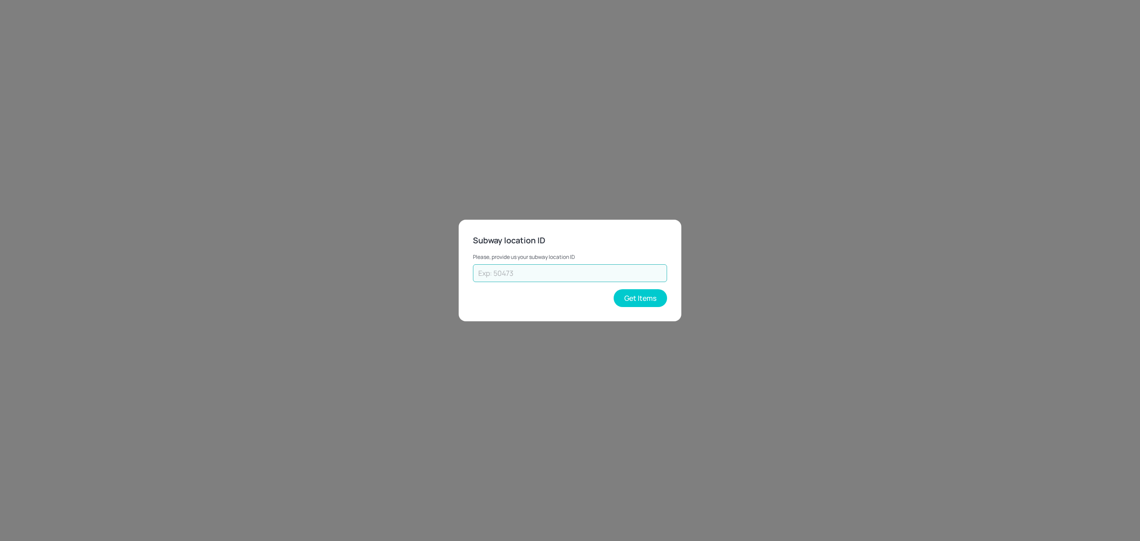
click at [537, 269] on input "text" at bounding box center [570, 273] width 194 height 18
type input "41480"
click at [646, 296] on button "Get Items" at bounding box center [640, 298] width 53 height 18
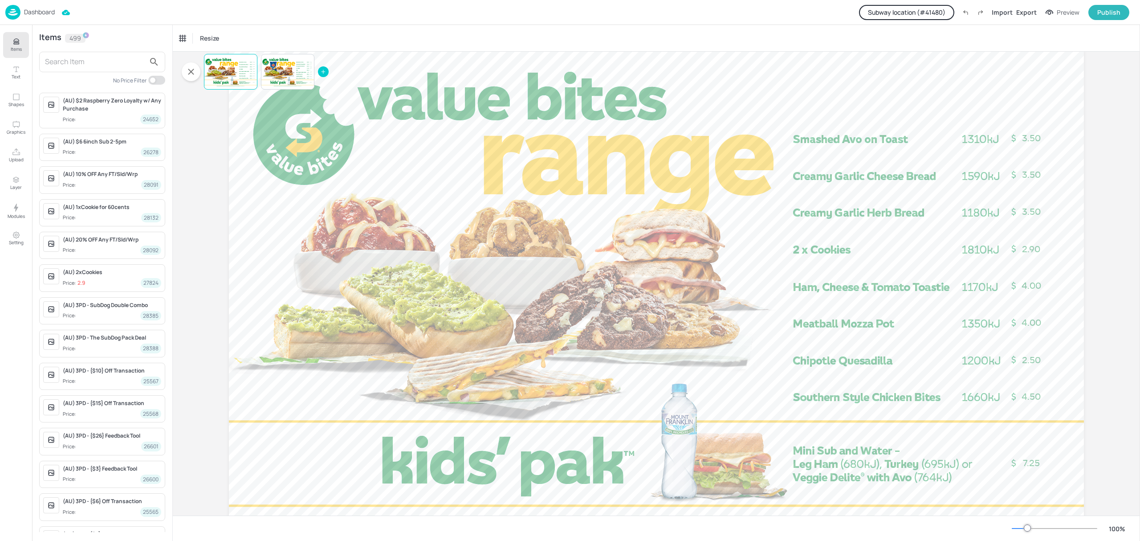
scroll to position [59, 0]
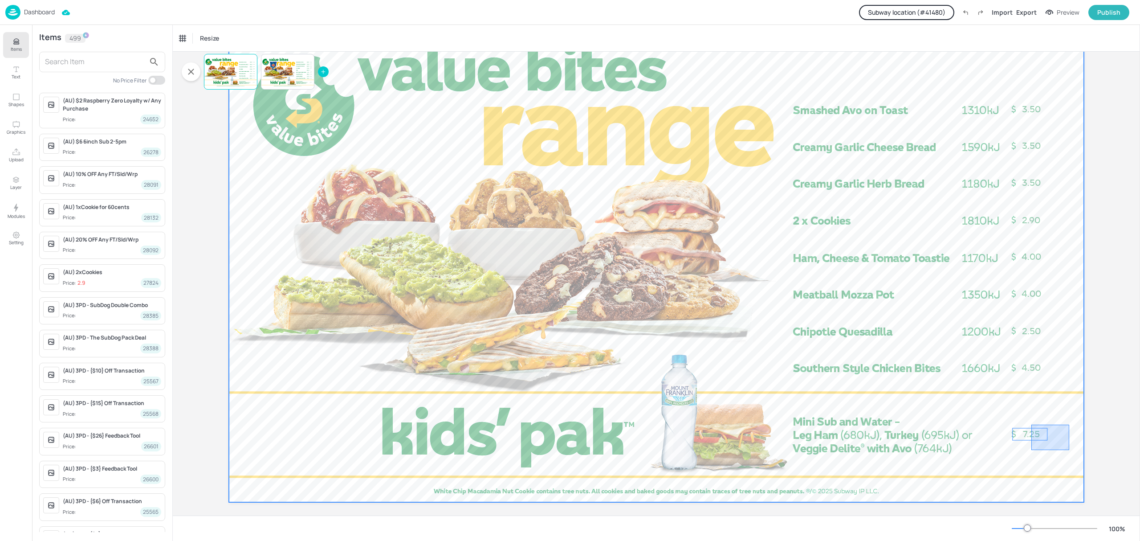
drag, startPoint x: 1069, startPoint y: 424, endPoint x: 1028, endPoint y: 452, distance: 49.2
click at [1028, 452] on div at bounding box center [656, 261] width 855 height 481
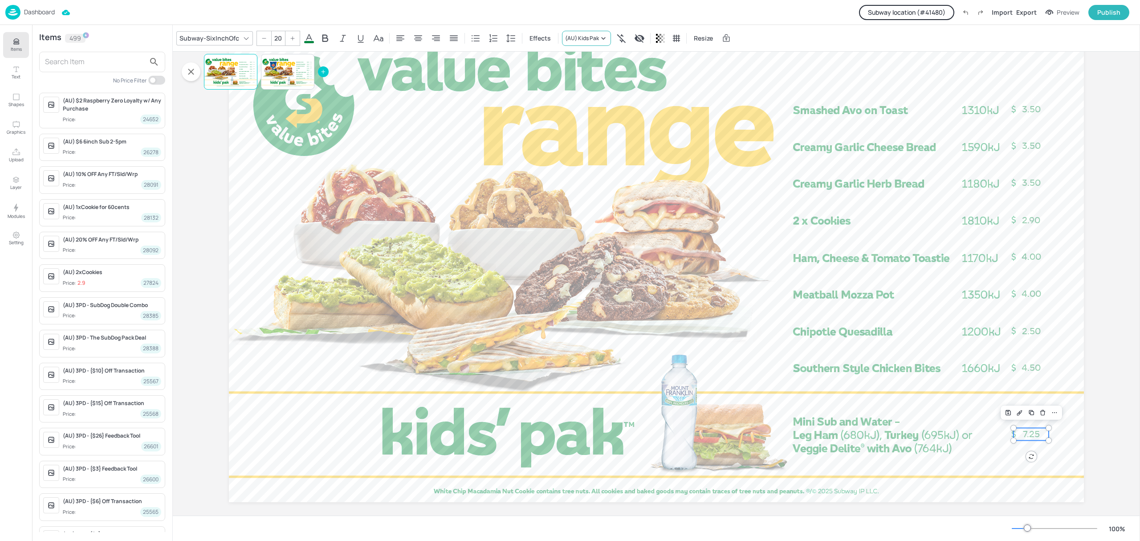
click at [567, 38] on div "(AU) Kids Pak" at bounding box center [582, 38] width 34 height 8
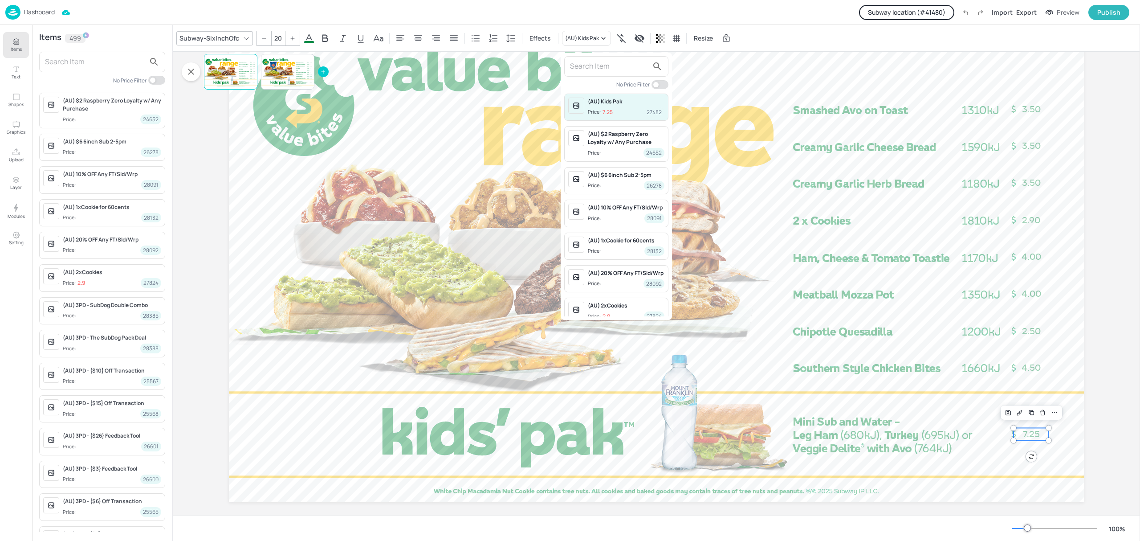
click at [69, 63] on div at bounding box center [570, 270] width 1140 height 541
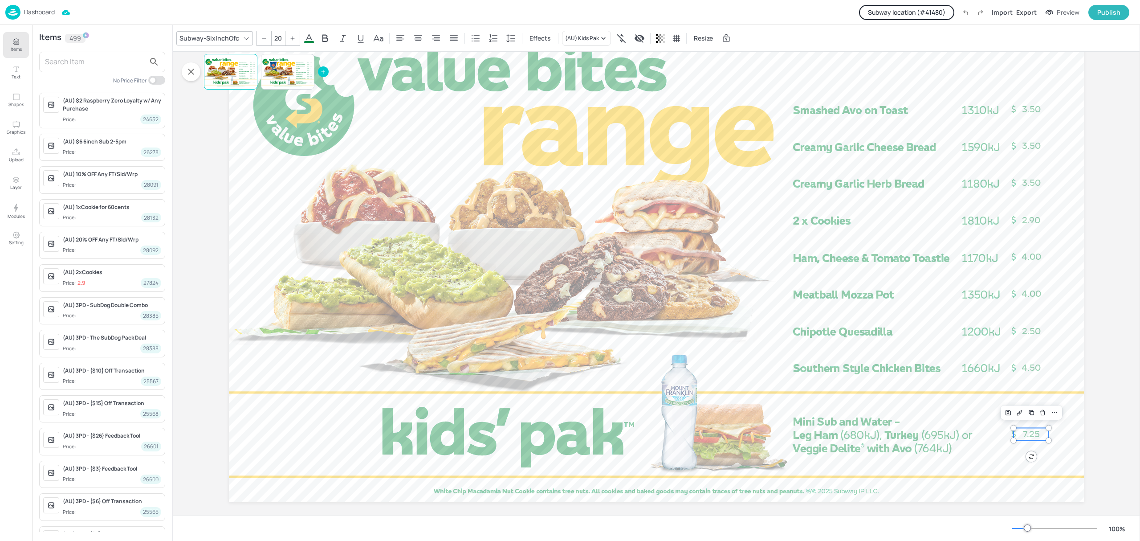
click at [70, 62] on input "text" at bounding box center [95, 62] width 100 height 14
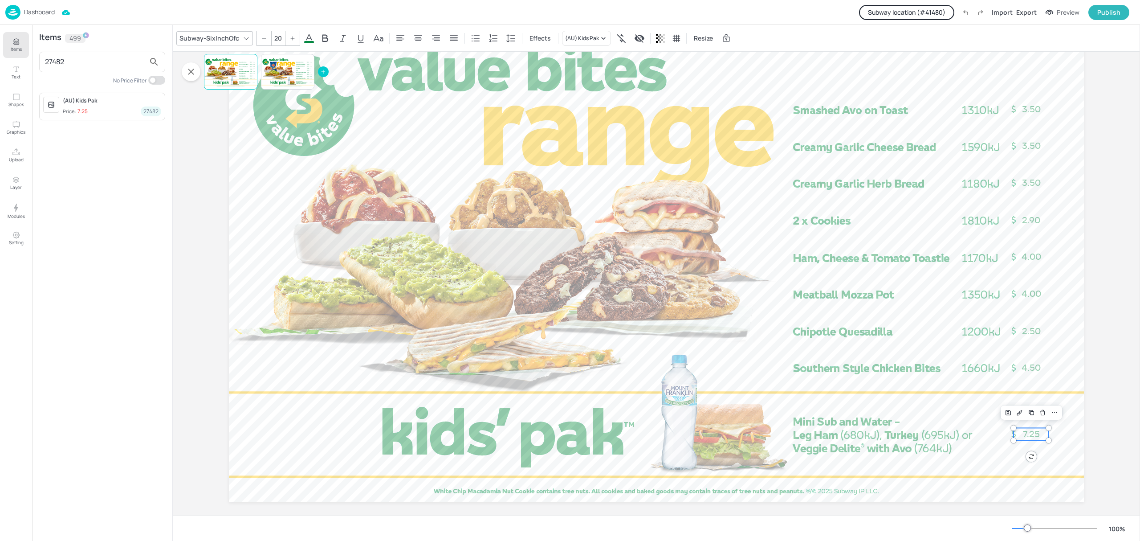
type input "27482"
click at [885, 11] on button "Subway location (# 41480 )" at bounding box center [906, 12] width 95 height 15
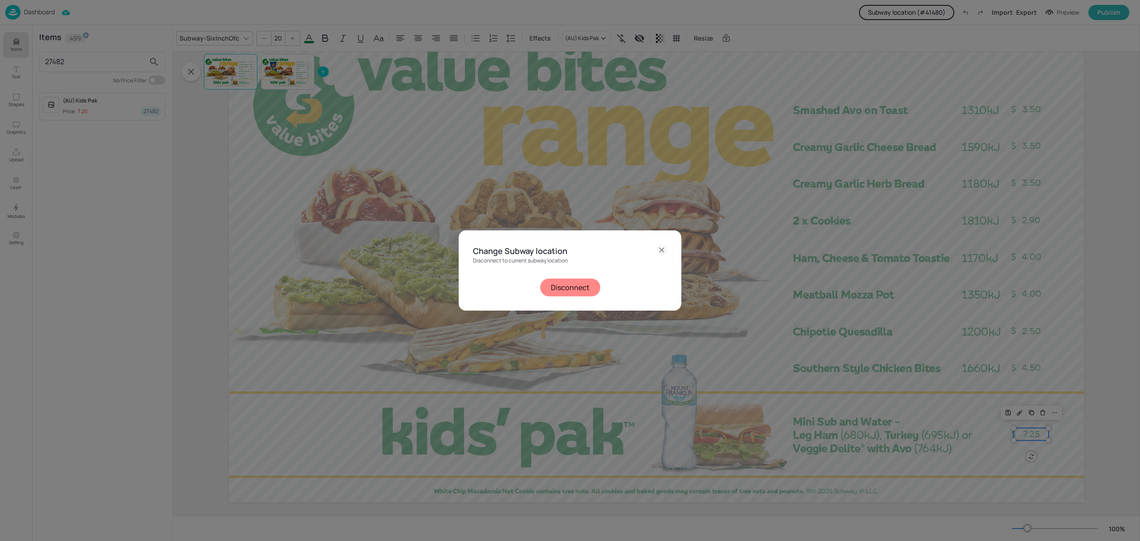
click at [553, 290] on button "Disconnect" at bounding box center [570, 287] width 60 height 18
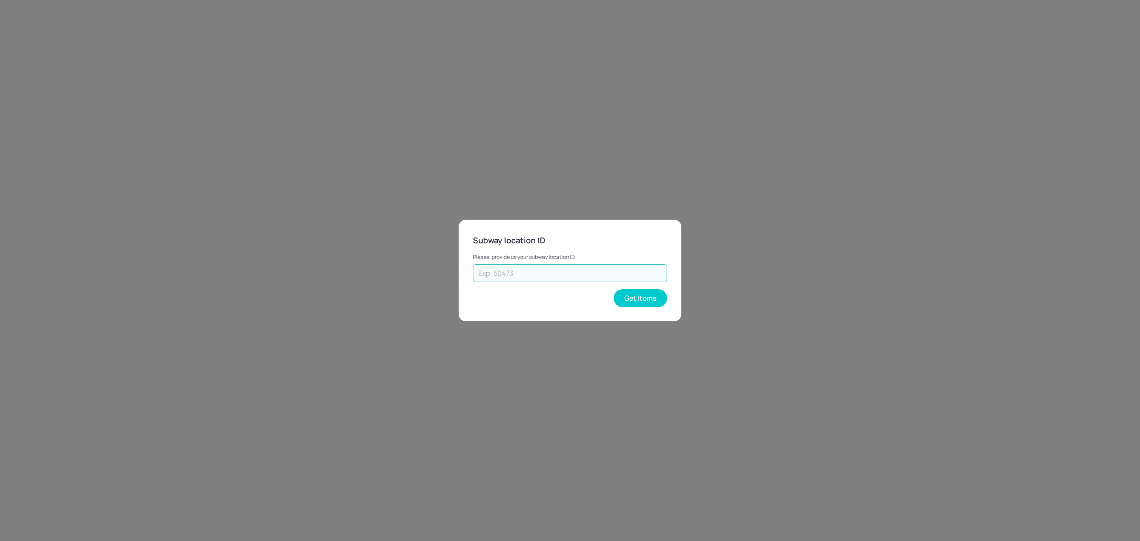
click at [554, 280] on input "text" at bounding box center [570, 273] width 194 height 18
type input "35478"
click at [654, 296] on button "Get Items" at bounding box center [640, 298] width 53 height 18
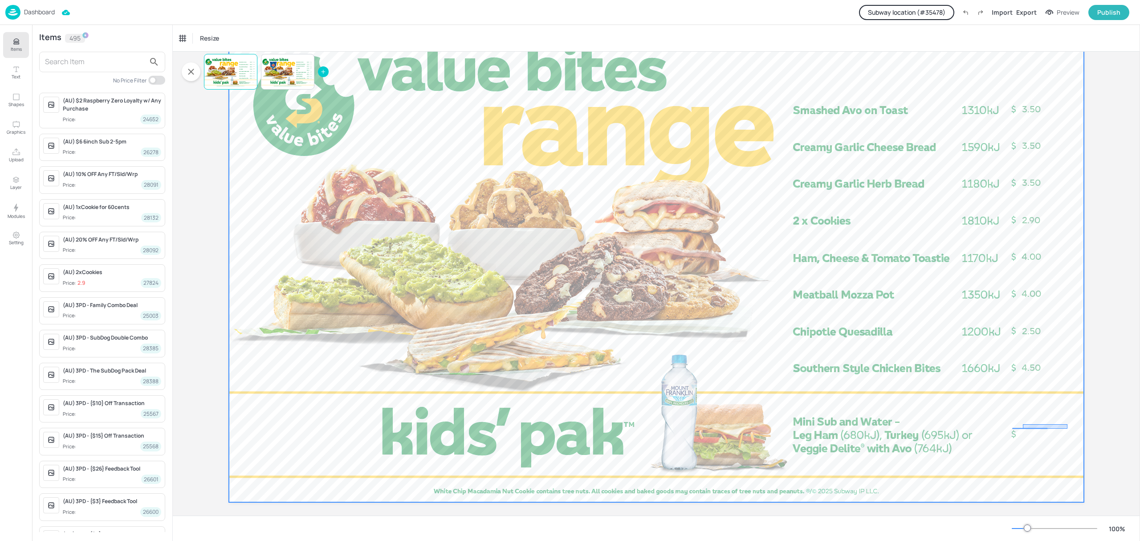
drag, startPoint x: 1068, startPoint y: 424, endPoint x: 1007, endPoint y: 453, distance: 67.3
click at [1007, 453] on div at bounding box center [656, 261] width 855 height 481
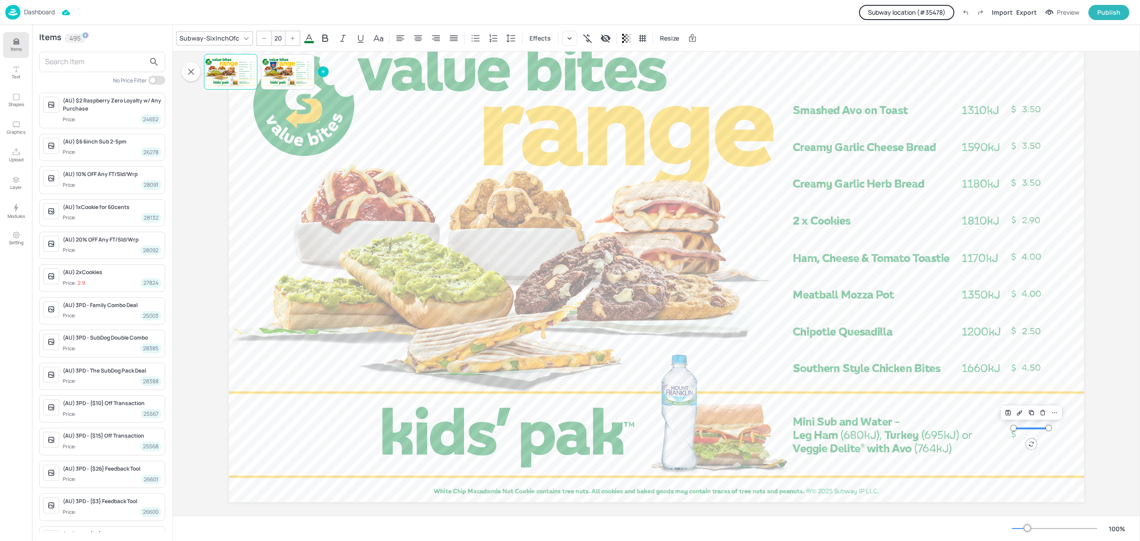
click at [65, 61] on input "text" at bounding box center [95, 62] width 100 height 14
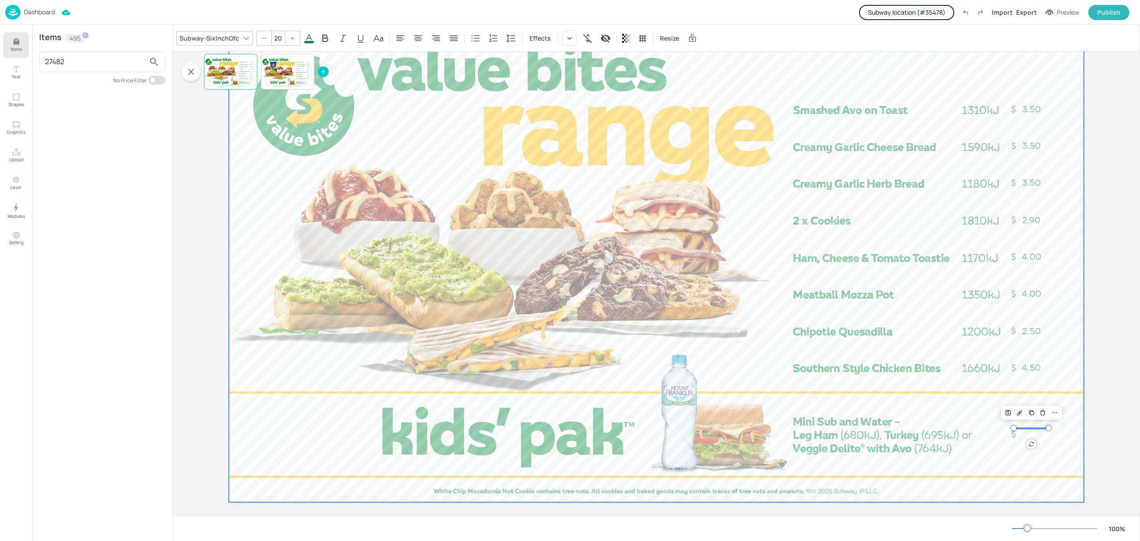
type input "27482"
click at [1066, 435] on div at bounding box center [656, 261] width 855 height 481
drag, startPoint x: 1063, startPoint y: 420, endPoint x: 1013, endPoint y: 443, distance: 54.6
click at [1013, 443] on div at bounding box center [656, 261] width 855 height 481
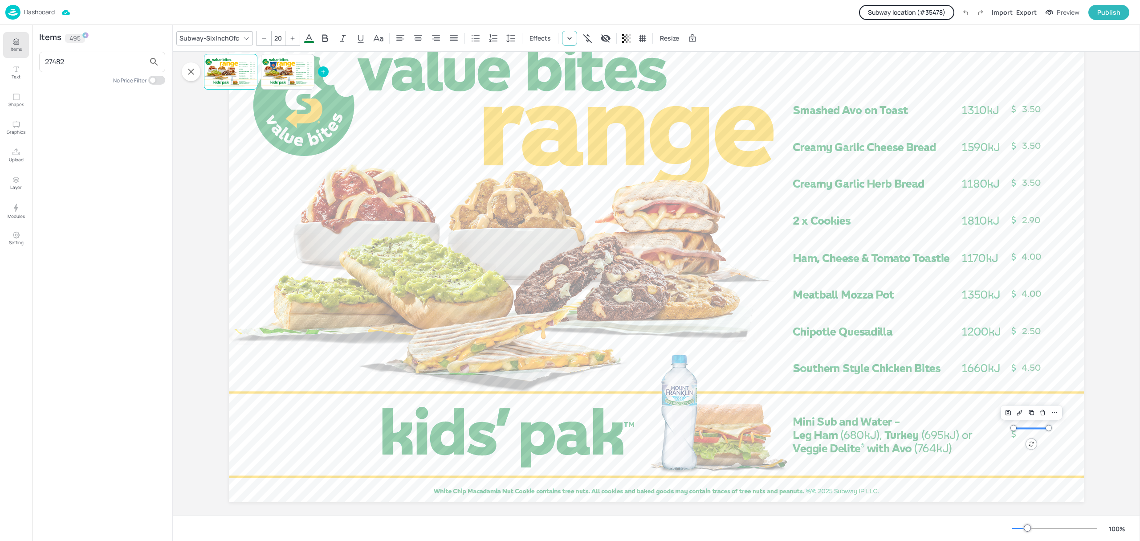
click at [565, 41] on icon at bounding box center [569, 38] width 9 height 9
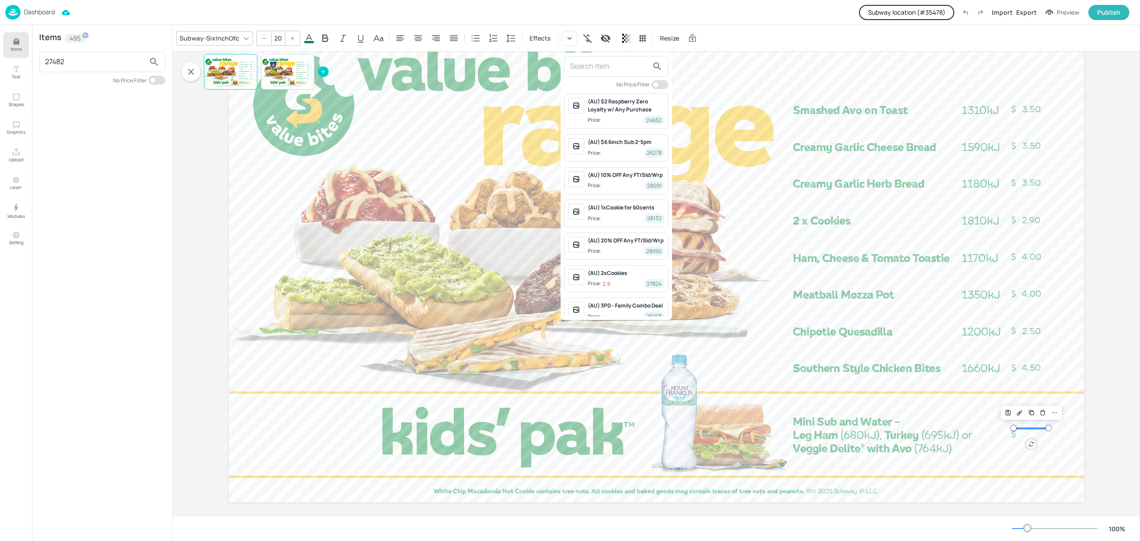
click at [588, 71] on input "text" at bounding box center [609, 66] width 78 height 14
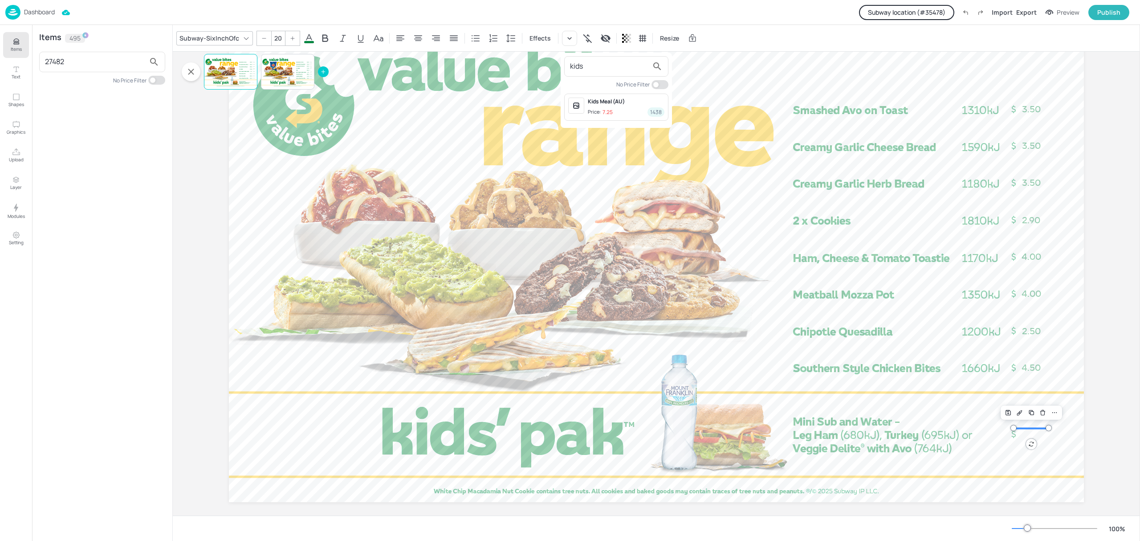
drag, startPoint x: 581, startPoint y: 68, endPoint x: 558, endPoint y: 70, distance: 23.3
click at [558, 70] on div "kids No Price Filter Kids Meal (AU) Price: 7.25 1438" at bounding box center [570, 272] width 1140 height 537
type input "27482"
